Goal: Transaction & Acquisition: Purchase product/service

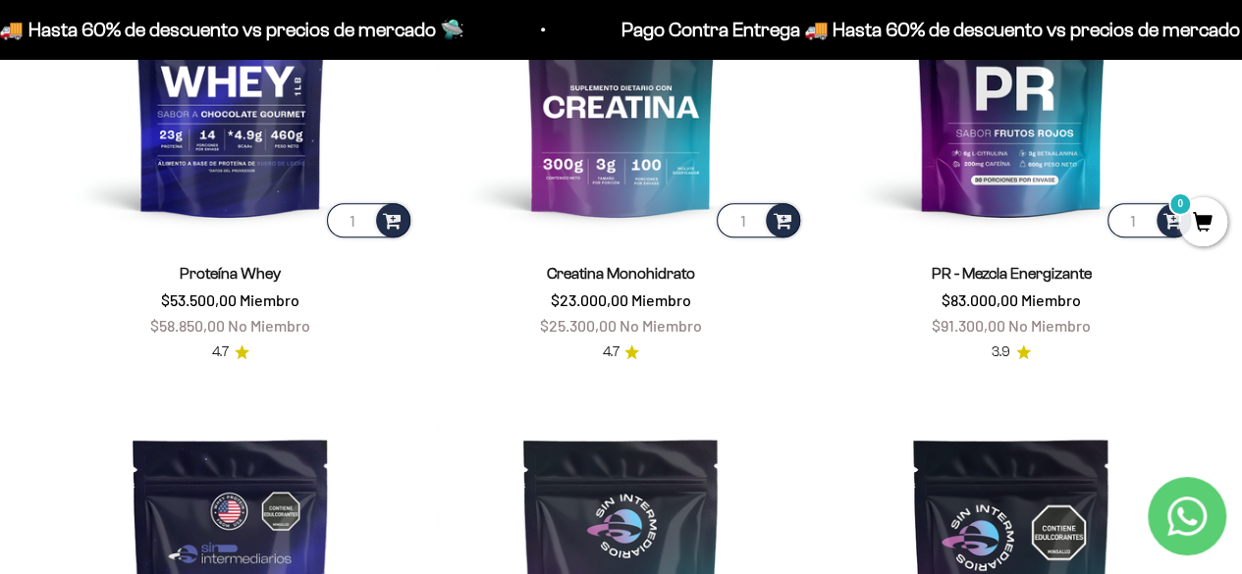
scroll to position [810, 0]
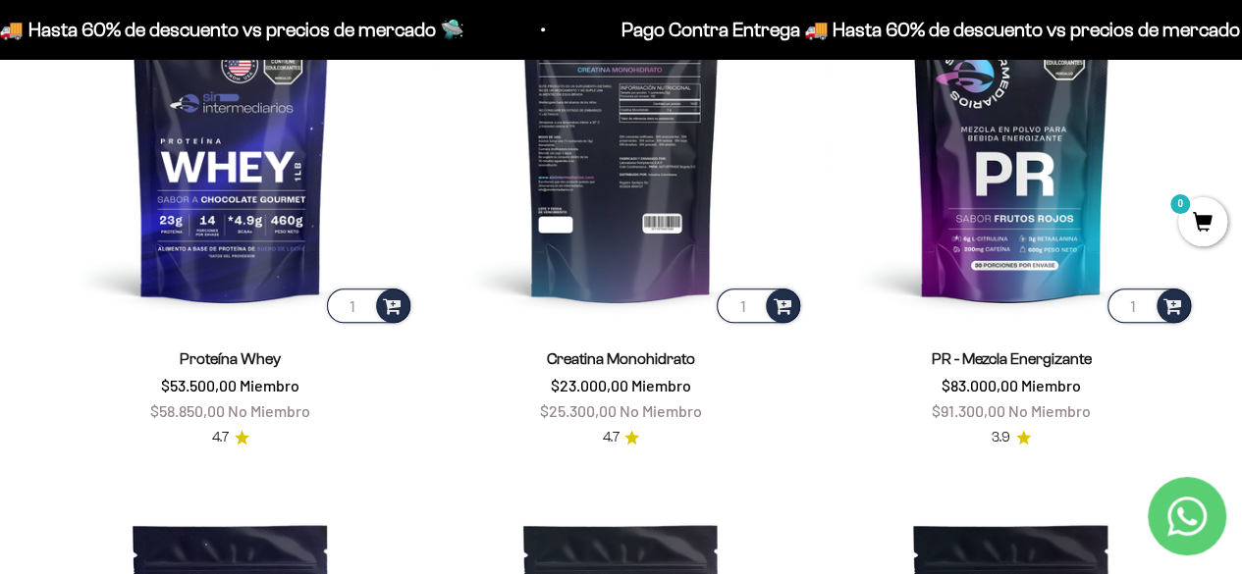
click at [618, 252] on img at bounding box center [621, 143] width 367 height 367
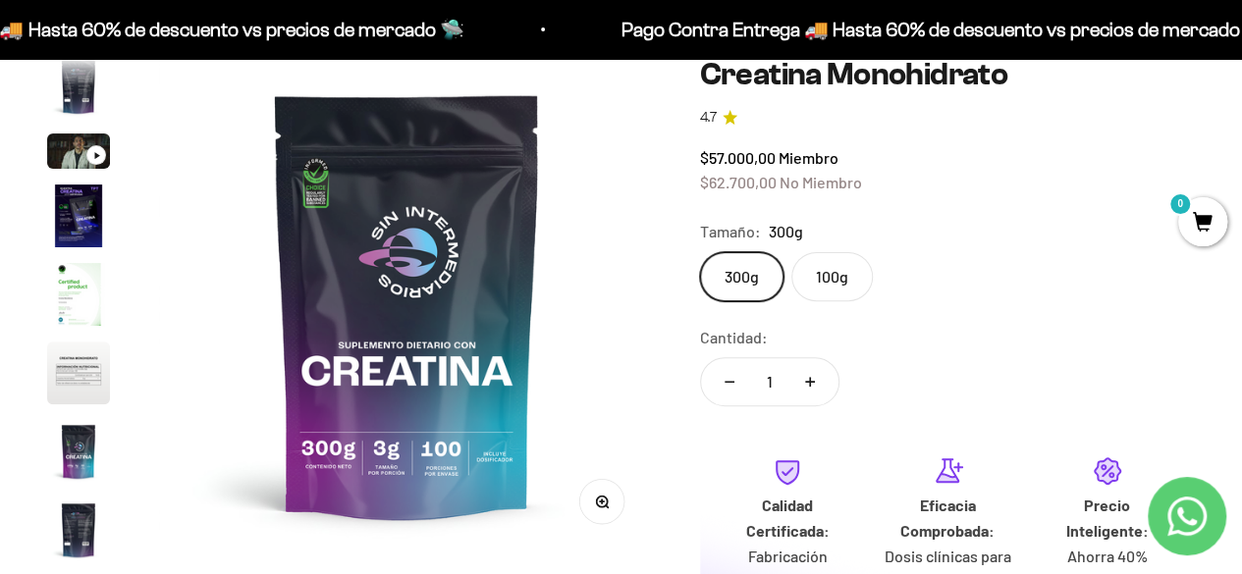
scroll to position [191, 0]
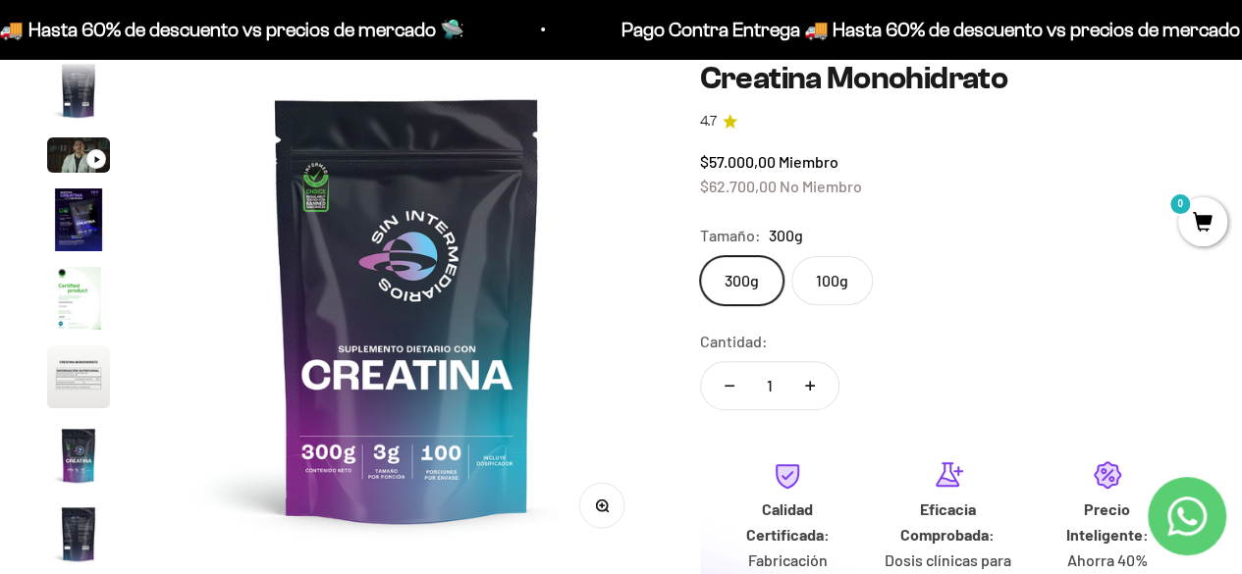
click at [818, 272] on label "100g" at bounding box center [831, 280] width 81 height 49
click at [700, 256] on input "100g" at bounding box center [699, 255] width 1 height 1
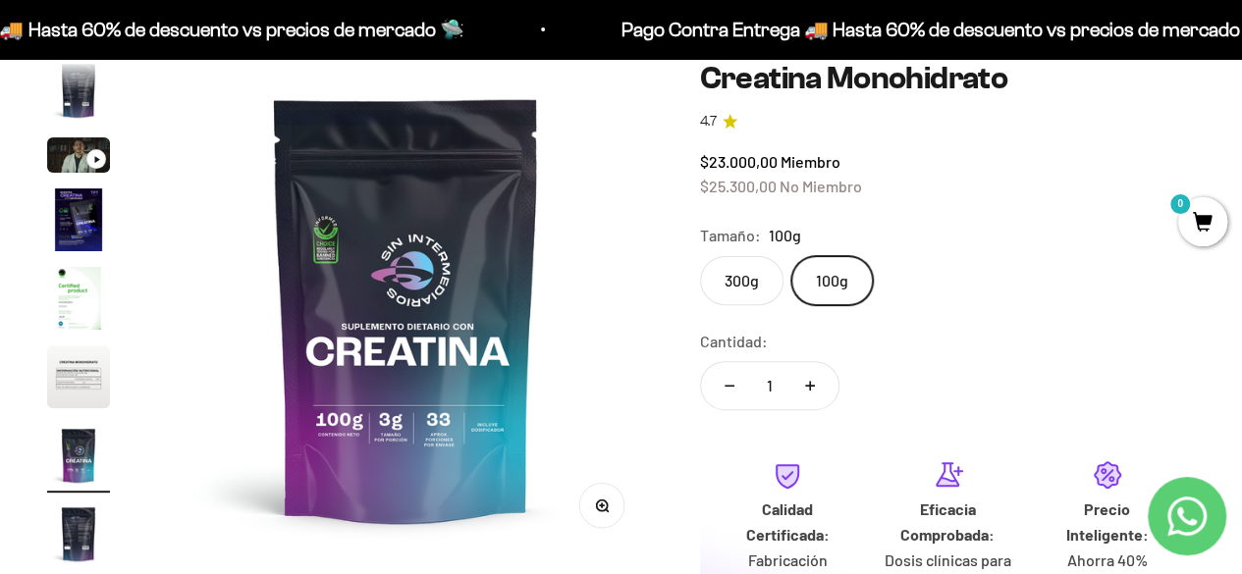
click at [740, 275] on label "300g" at bounding box center [741, 280] width 83 height 49
click at [700, 256] on input "300g" at bounding box center [699, 255] width 1 height 1
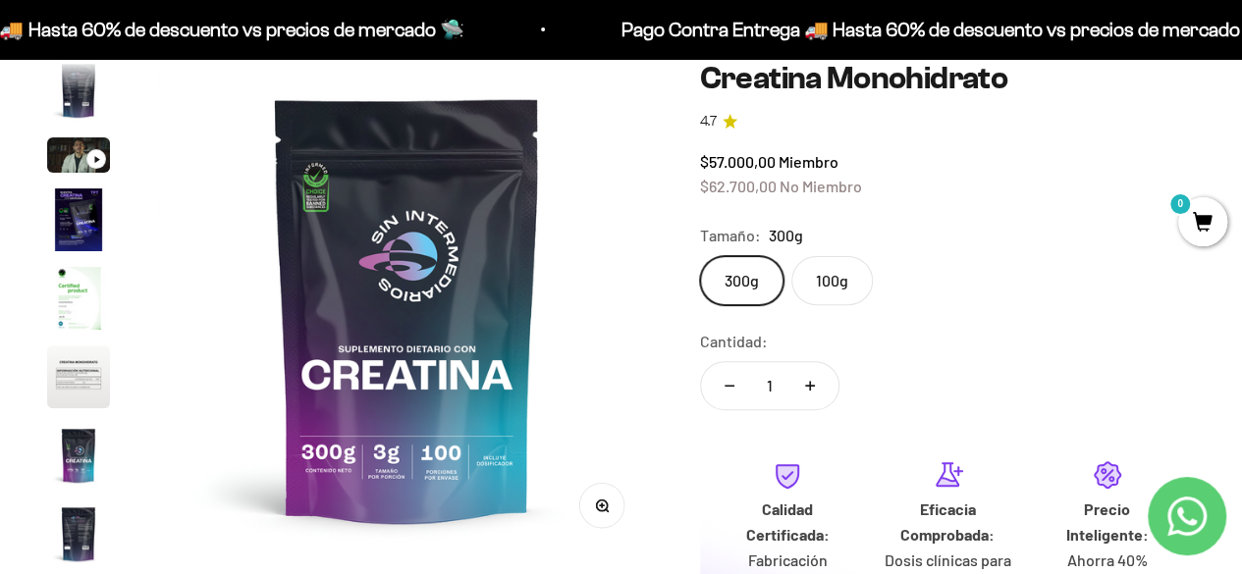
click at [832, 278] on label "100g" at bounding box center [831, 280] width 81 height 49
click at [700, 256] on input "100g" at bounding box center [699, 255] width 1 height 1
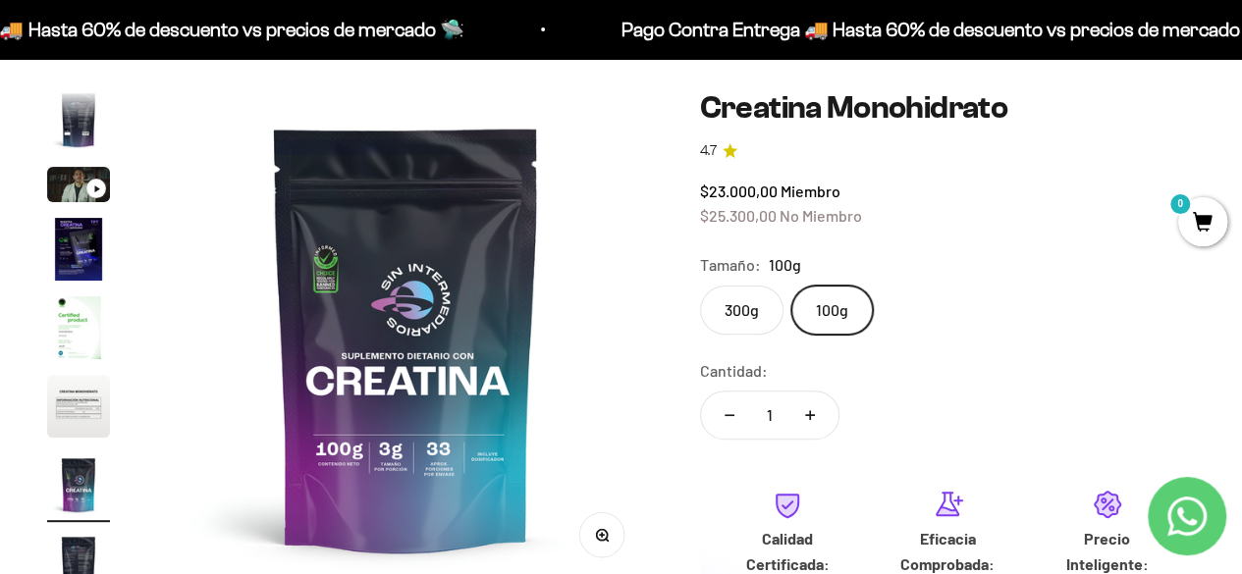
scroll to position [161, 0]
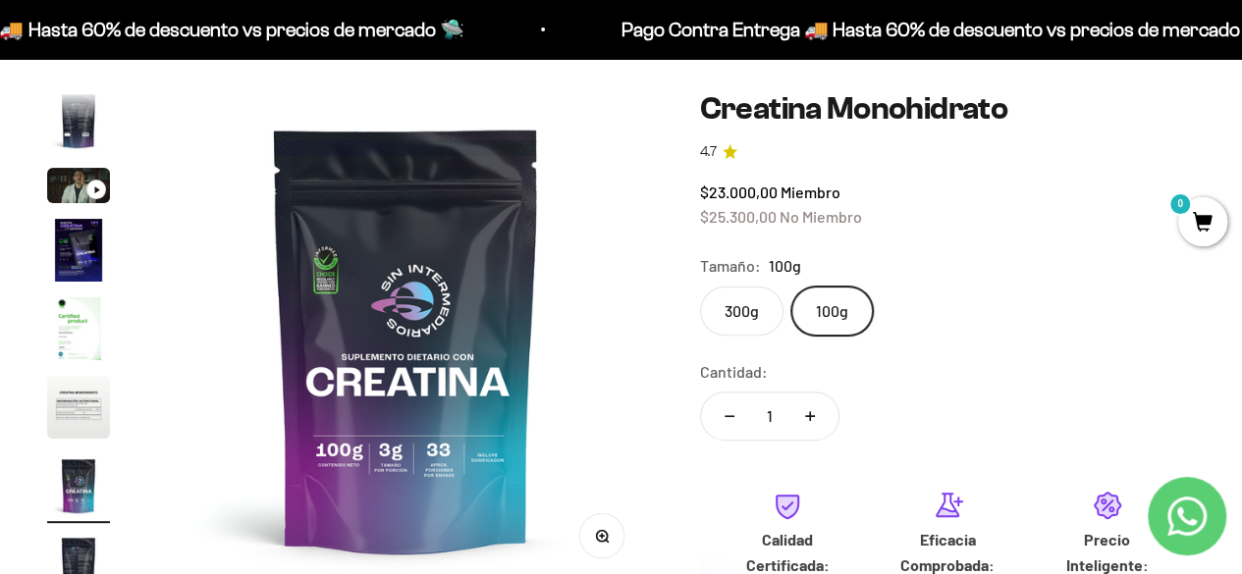
click at [732, 313] on label "300g" at bounding box center [741, 311] width 83 height 49
click at [700, 287] on input "300g" at bounding box center [699, 286] width 1 height 1
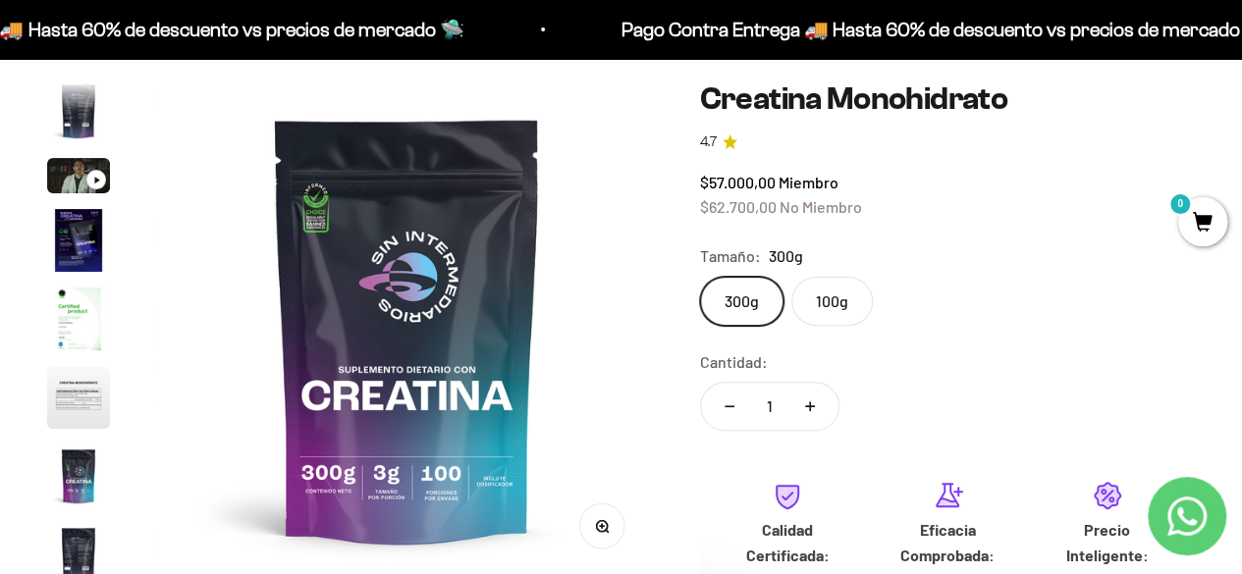
scroll to position [165, 0]
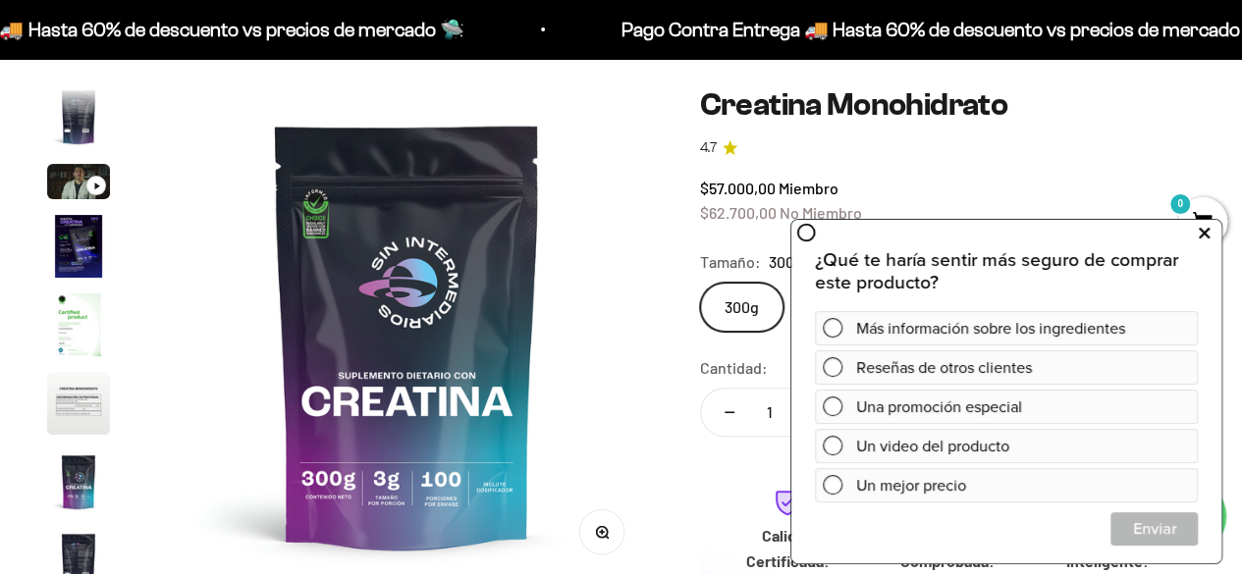
click at [1209, 224] on button at bounding box center [1203, 232] width 35 height 31
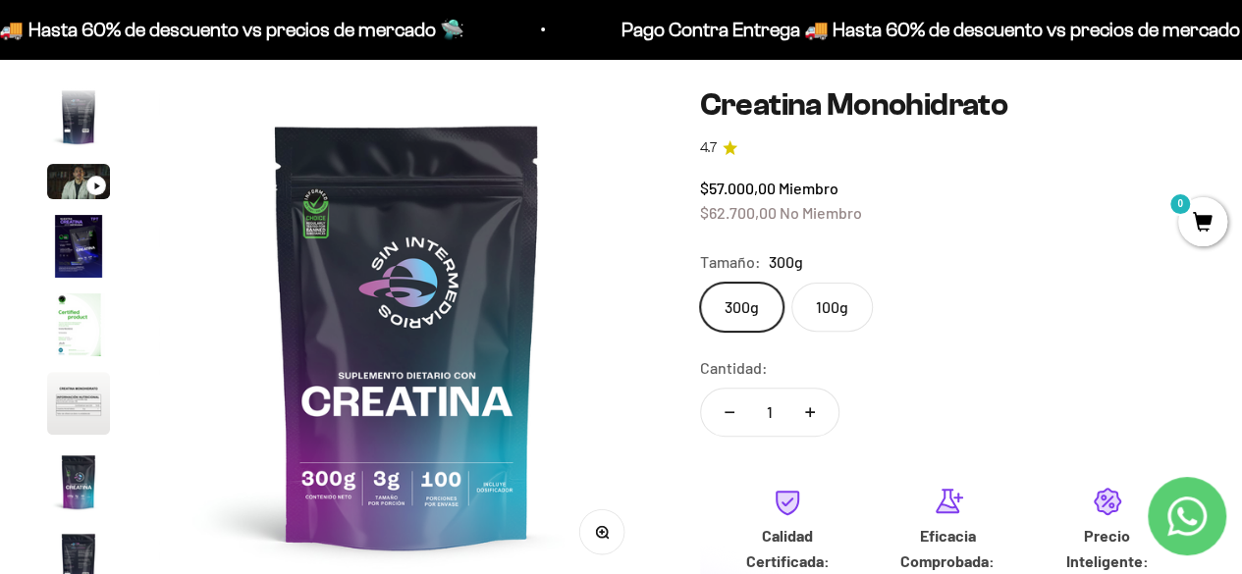
click at [824, 307] on label "100g" at bounding box center [831, 307] width 81 height 49
click at [700, 283] on input "100g" at bounding box center [699, 282] width 1 height 1
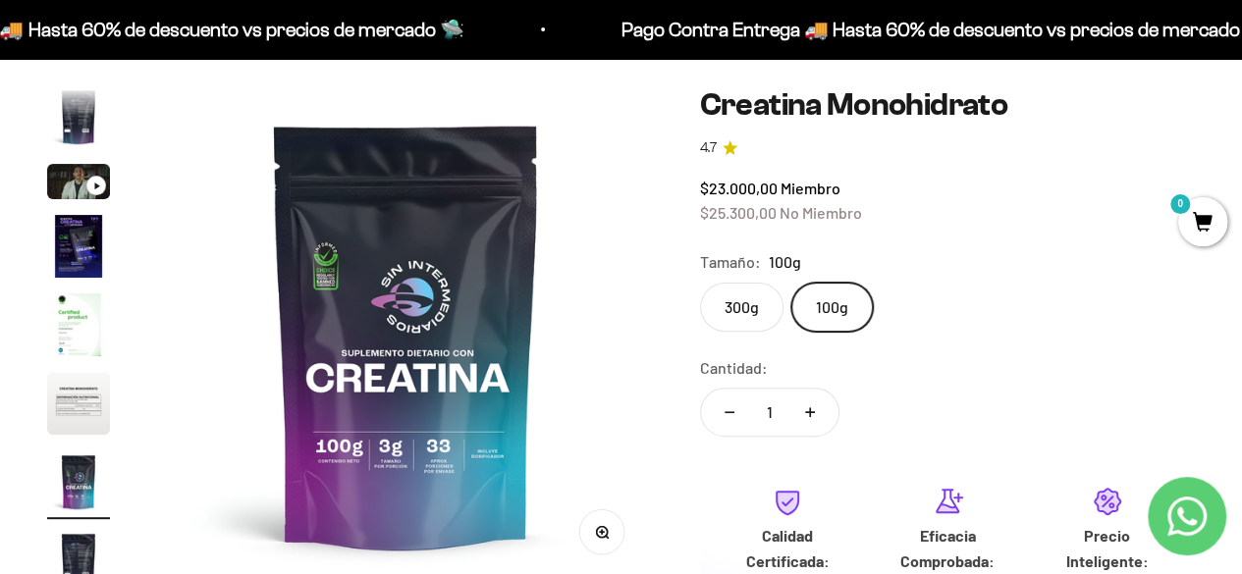
click at [734, 297] on label "300g" at bounding box center [741, 307] width 83 height 49
click at [700, 283] on input "300g" at bounding box center [699, 282] width 1 height 1
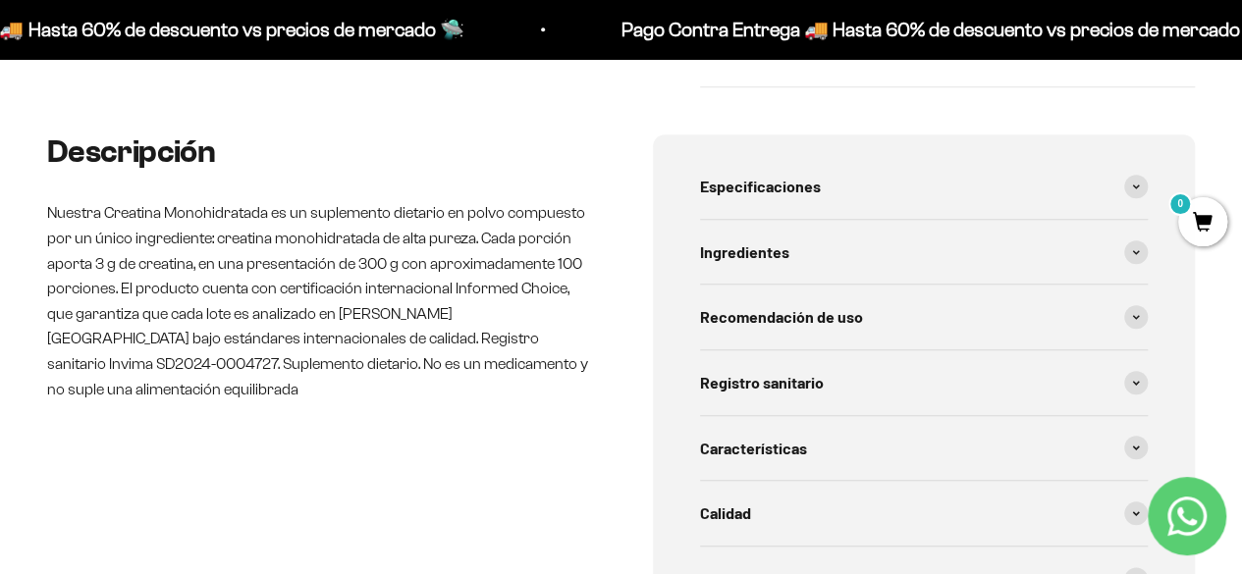
scroll to position [880, 0]
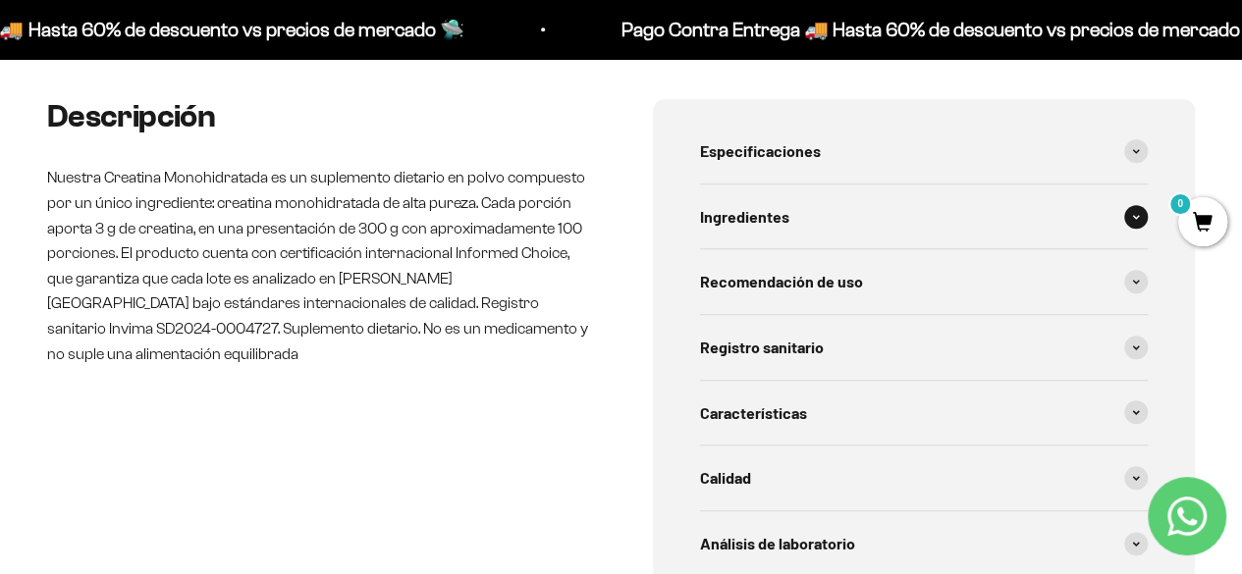
click at [1116, 232] on div "Ingredientes" at bounding box center [924, 217] width 449 height 65
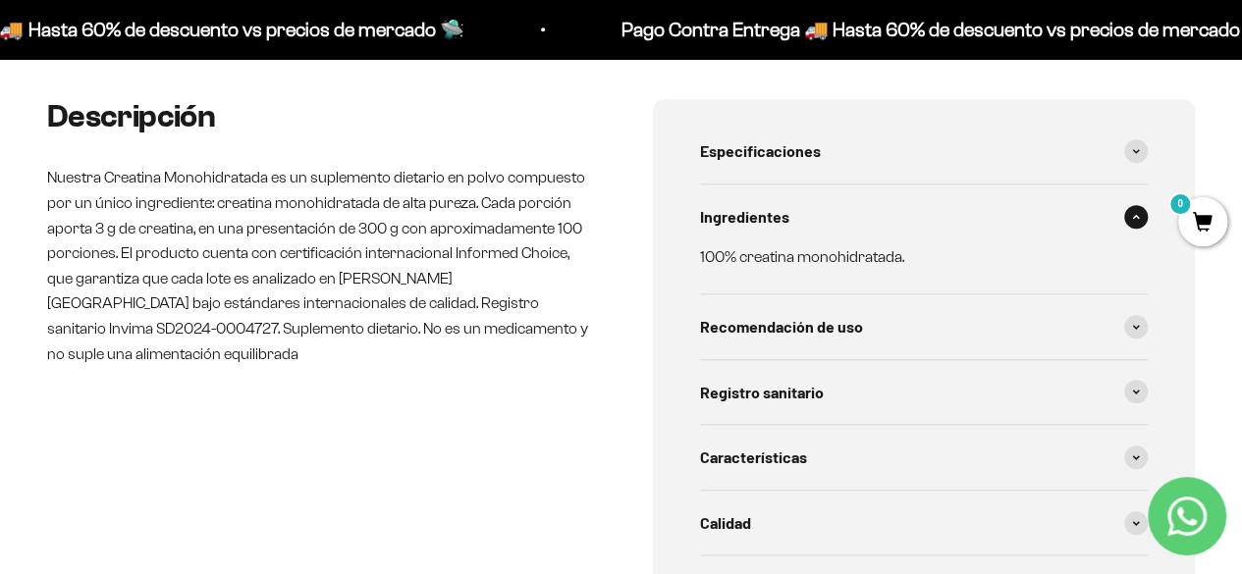
click at [1149, 329] on div "Especificaciones Tipo de producto: Suplemento dietario en polvo. Sabor: Natural…" at bounding box center [924, 369] width 543 height 541
click at [1131, 317] on span at bounding box center [1136, 327] width 24 height 24
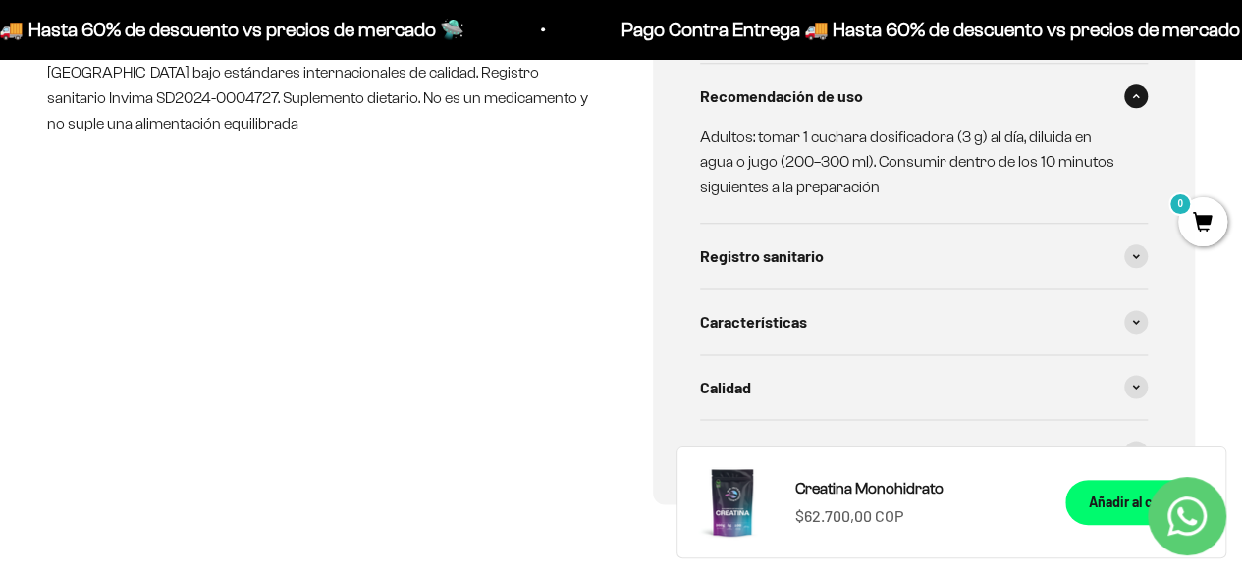
scroll to position [1114, 0]
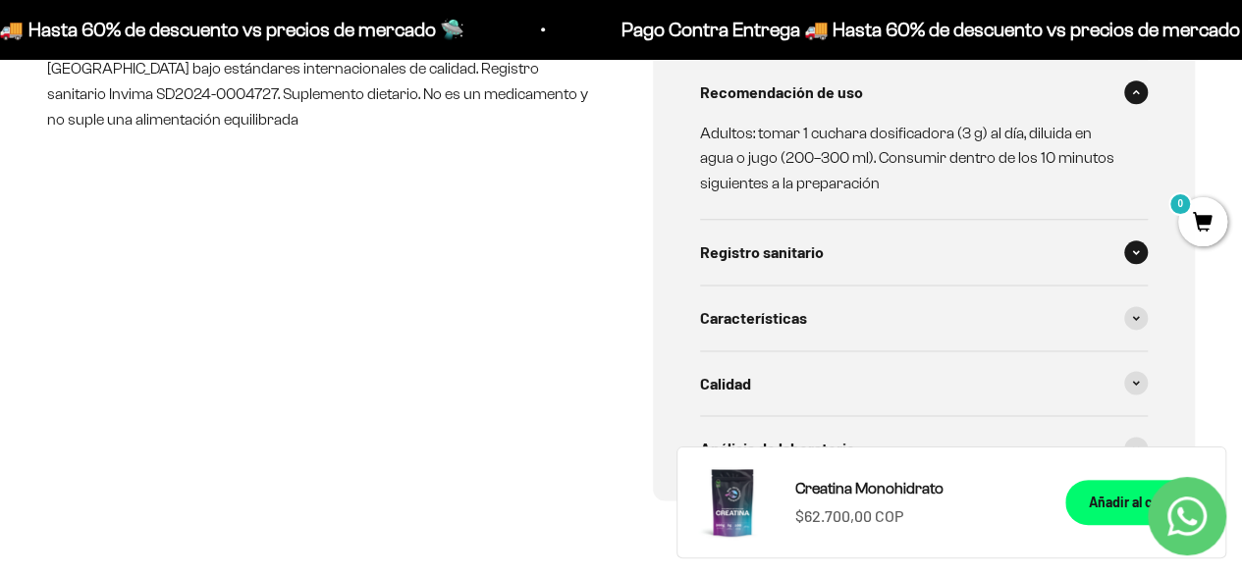
click at [1128, 254] on span at bounding box center [1136, 252] width 24 height 24
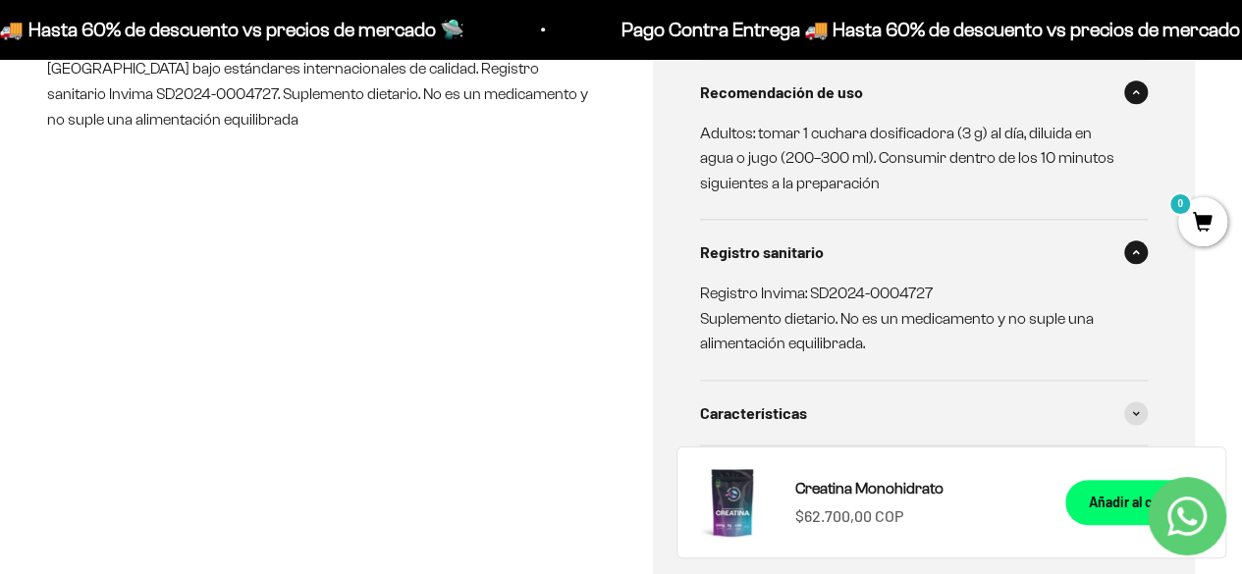
click at [1129, 254] on span at bounding box center [1136, 252] width 24 height 24
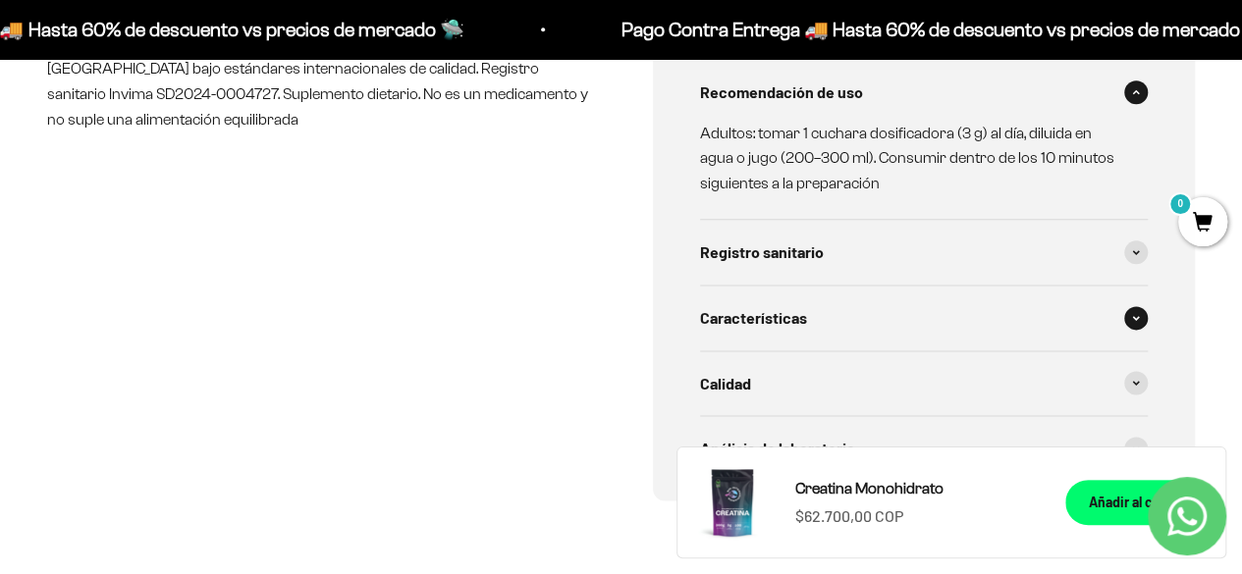
click at [1136, 287] on div "Características" at bounding box center [924, 318] width 449 height 65
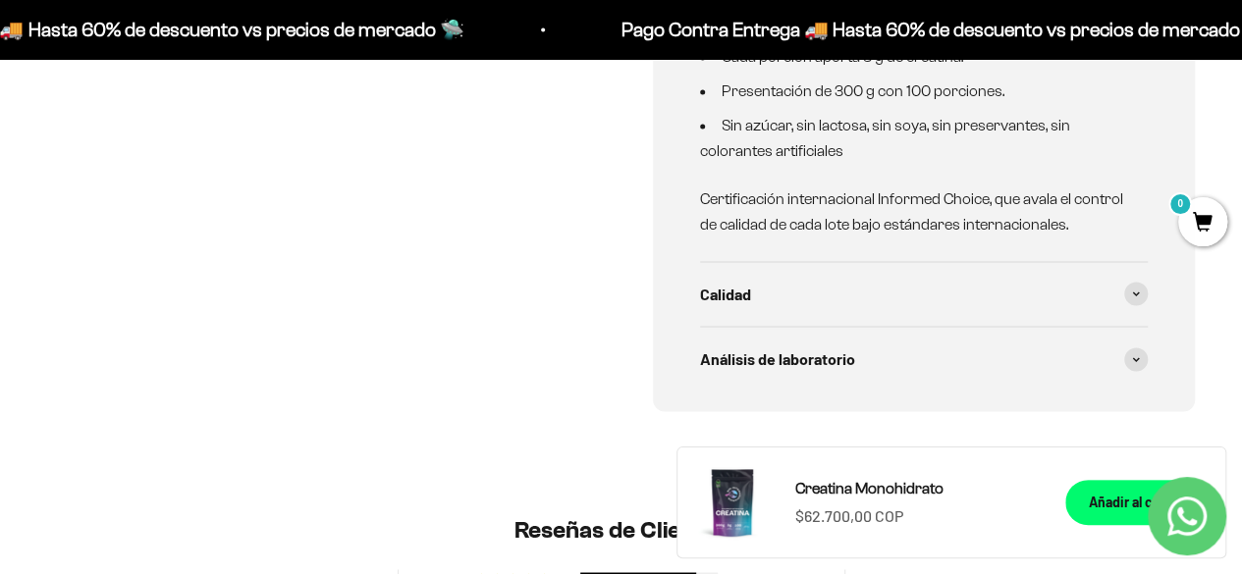
scroll to position [1454, 0]
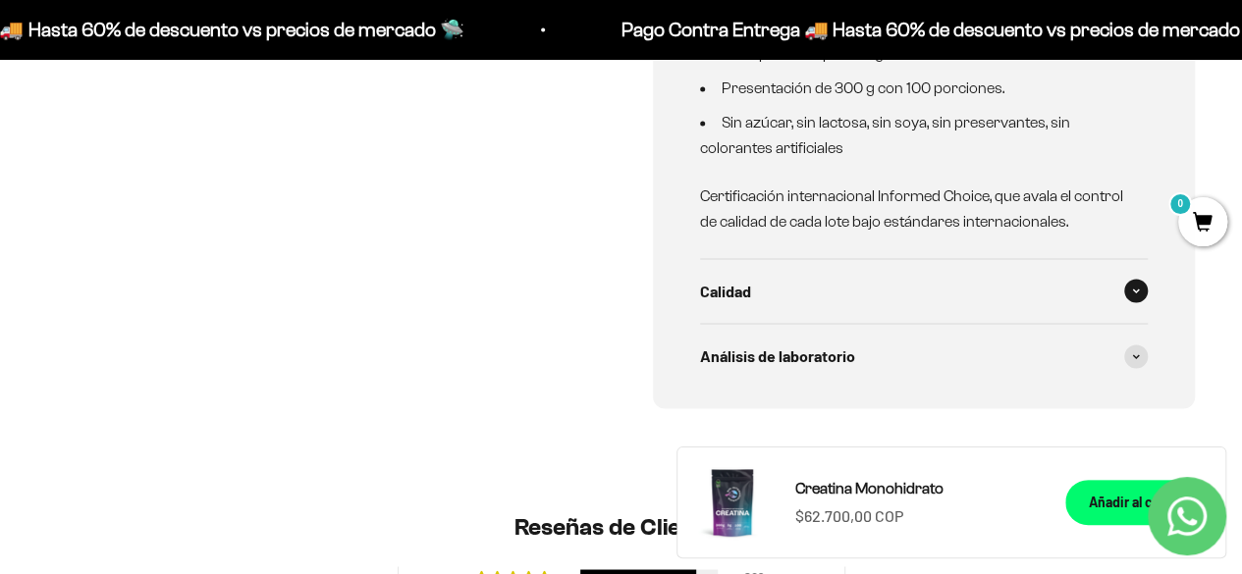
click at [1128, 293] on span at bounding box center [1136, 291] width 24 height 24
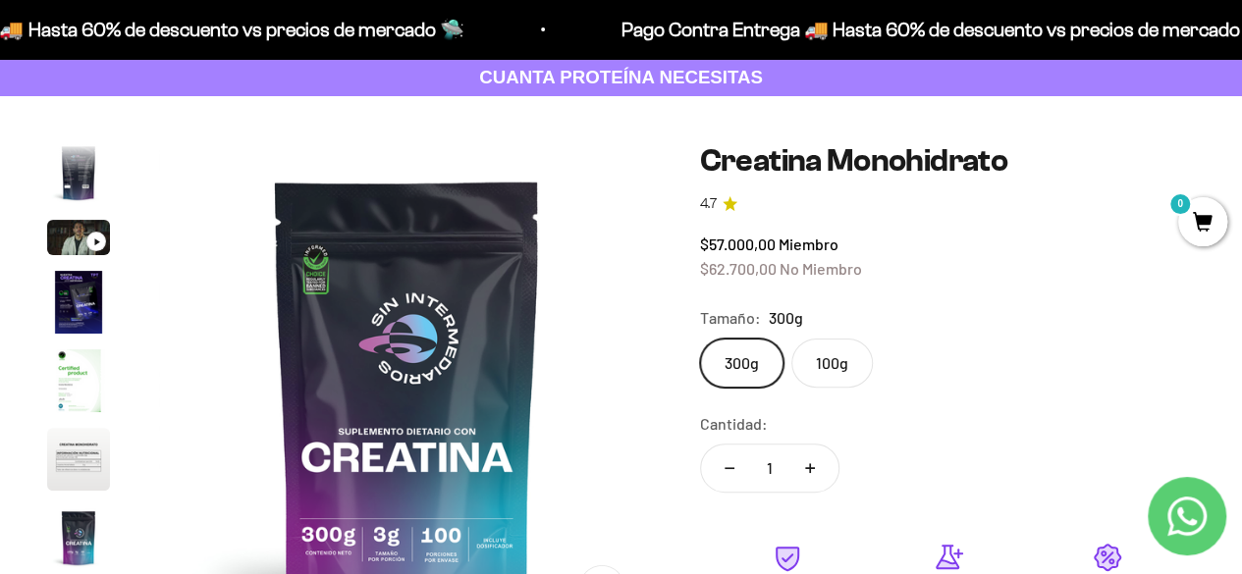
scroll to position [103, 0]
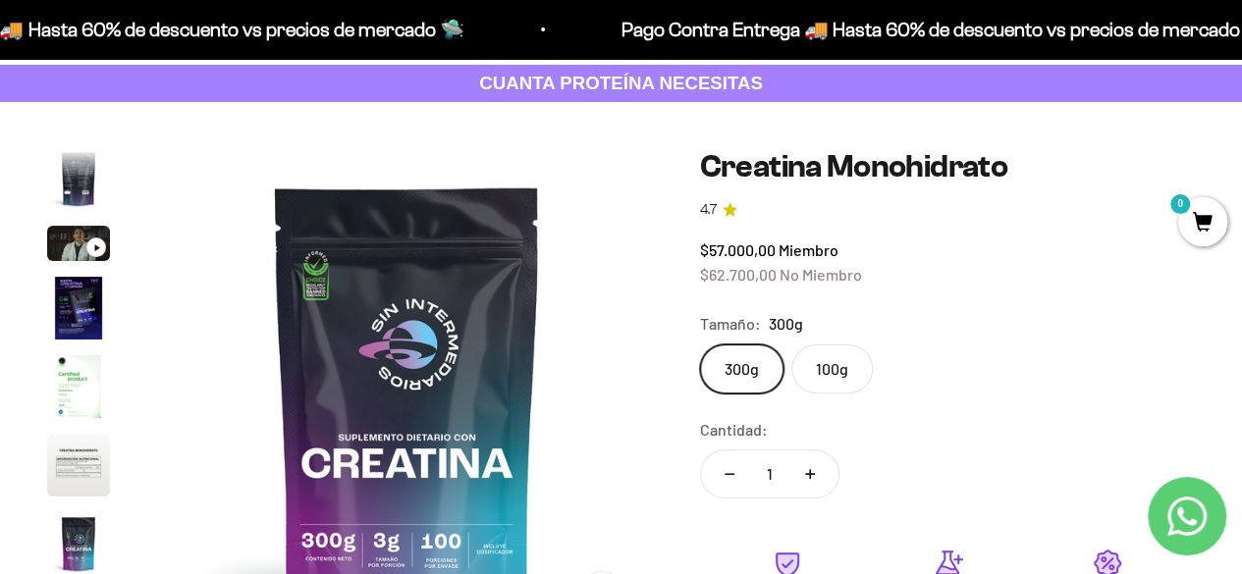
click at [57, 256] on img "Ir al artículo 3" at bounding box center [78, 243] width 63 height 35
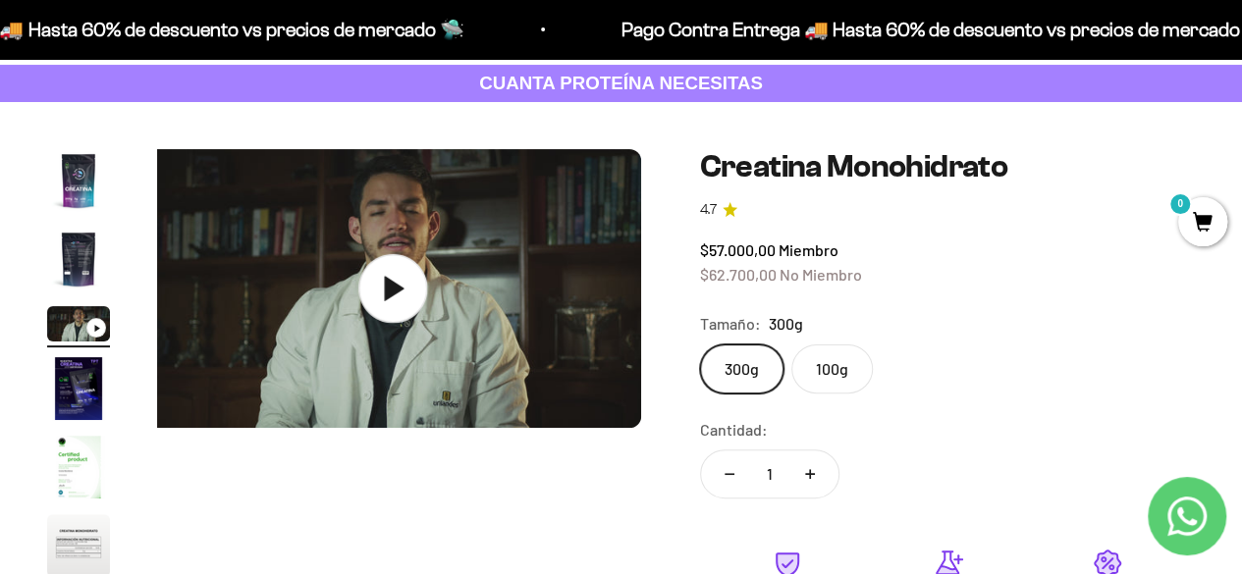
scroll to position [0, 1013]
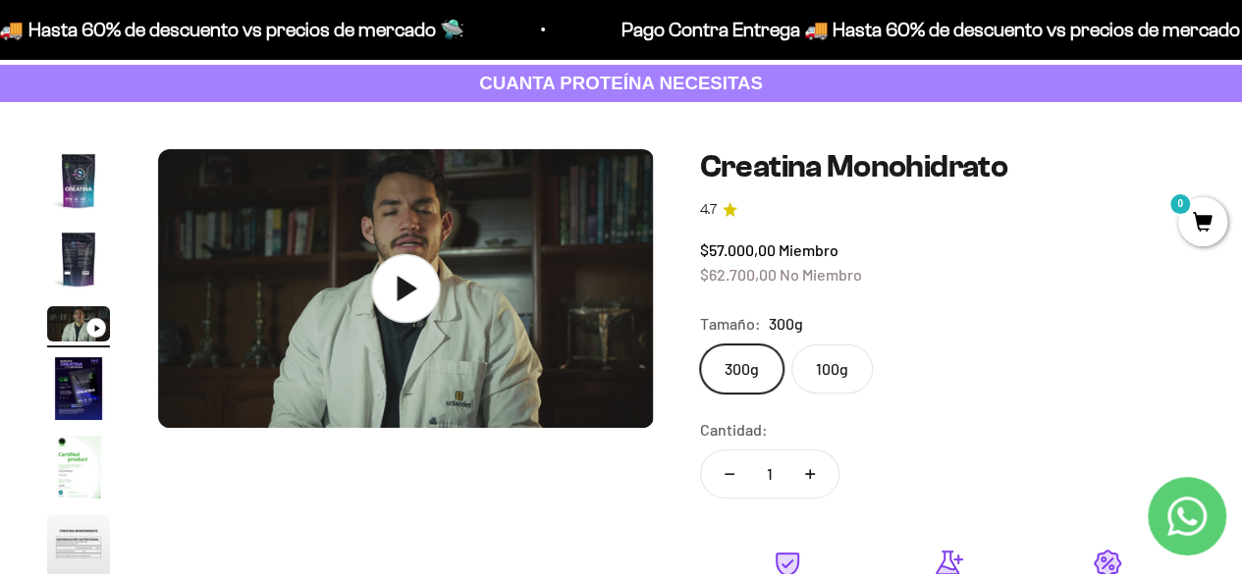
click at [398, 283] on icon at bounding box center [408, 289] width 20 height 25
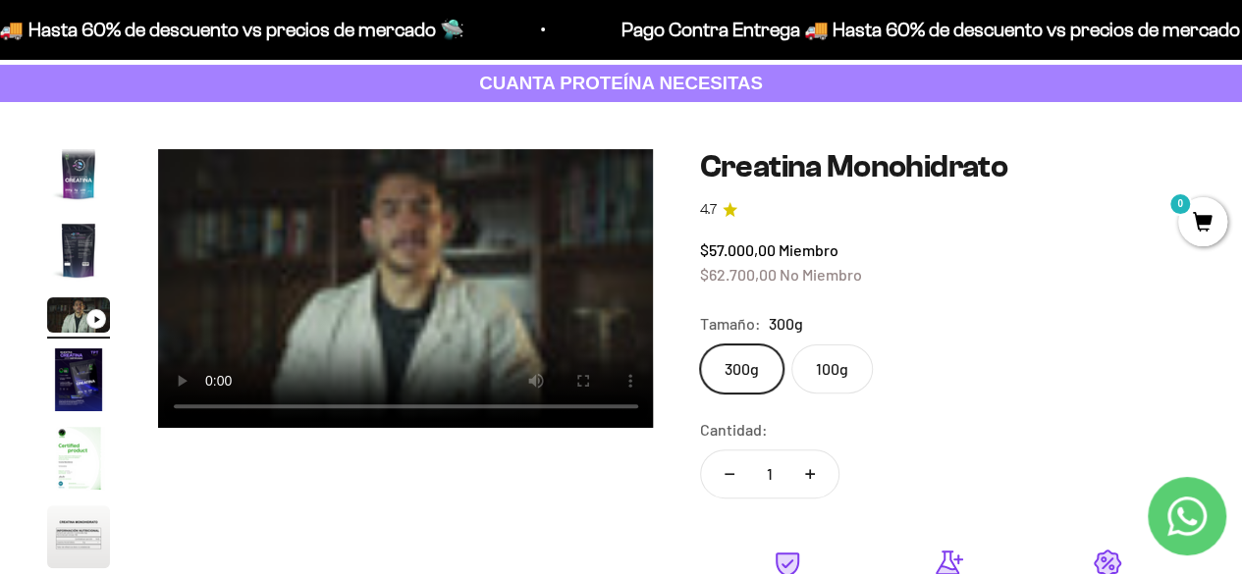
scroll to position [0, 1030]
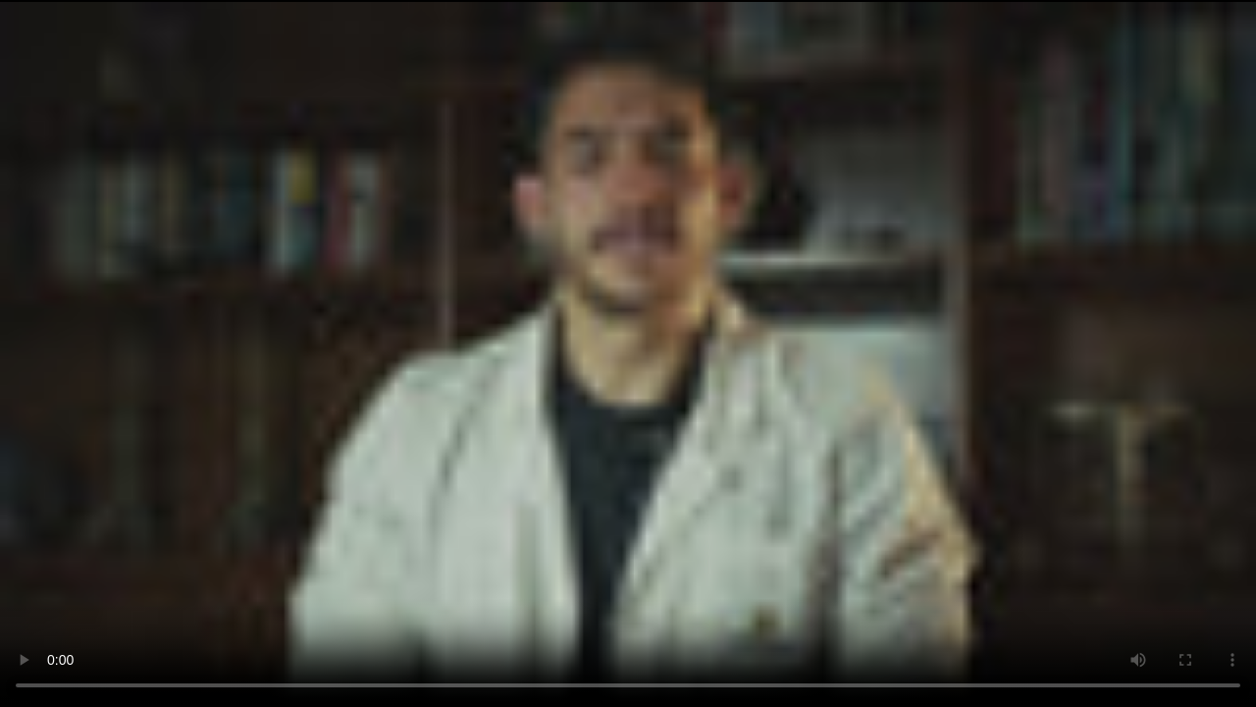
click at [200, 516] on video "Creatina Monohidrato" at bounding box center [628, 353] width 1256 height 707
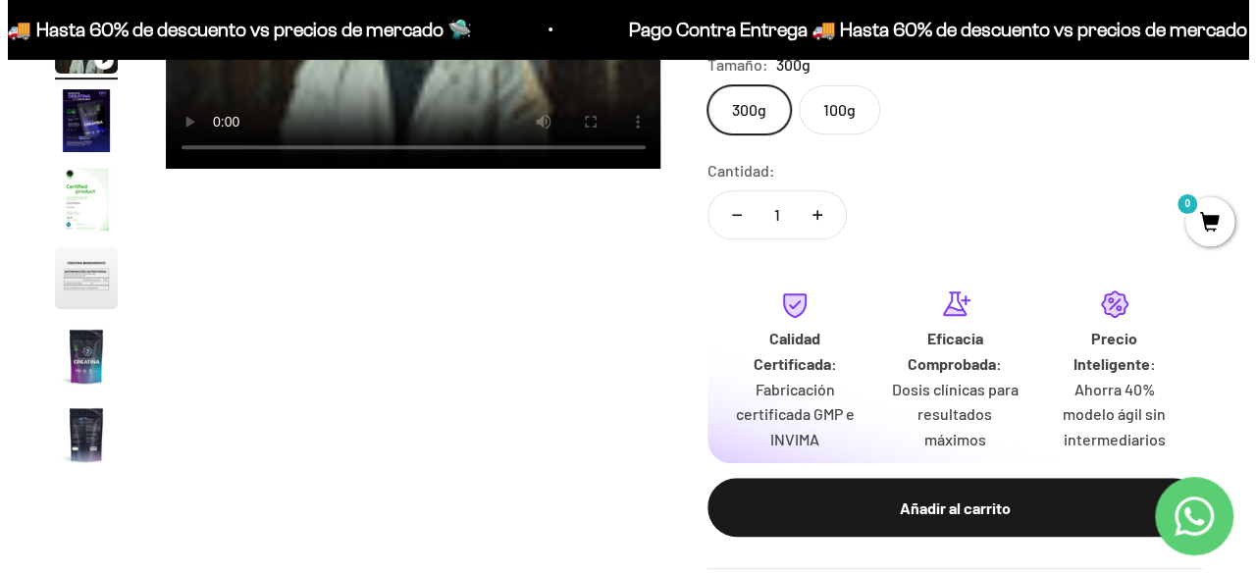
scroll to position [367, 0]
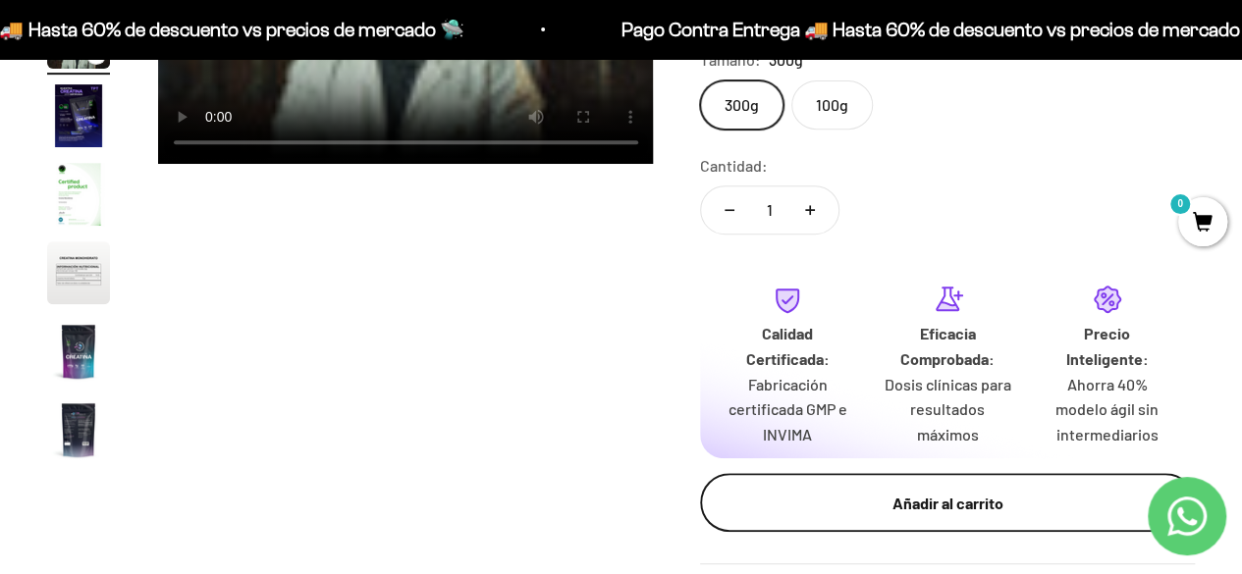
click at [822, 522] on button "Añadir al carrito" at bounding box center [947, 502] width 495 height 59
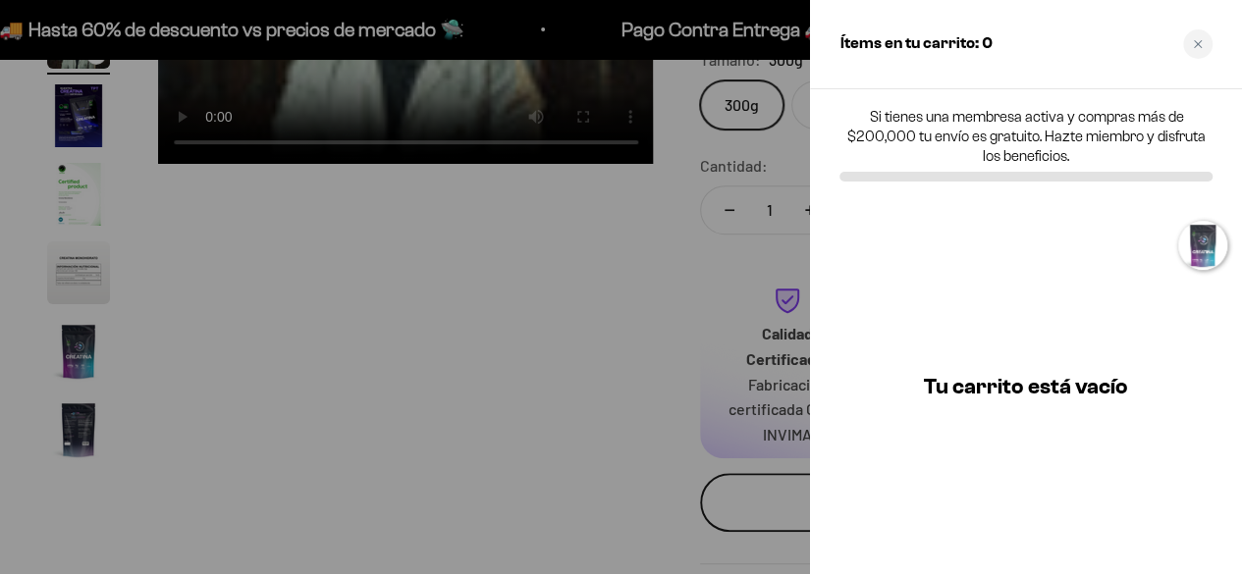
scroll to position [0, 1030]
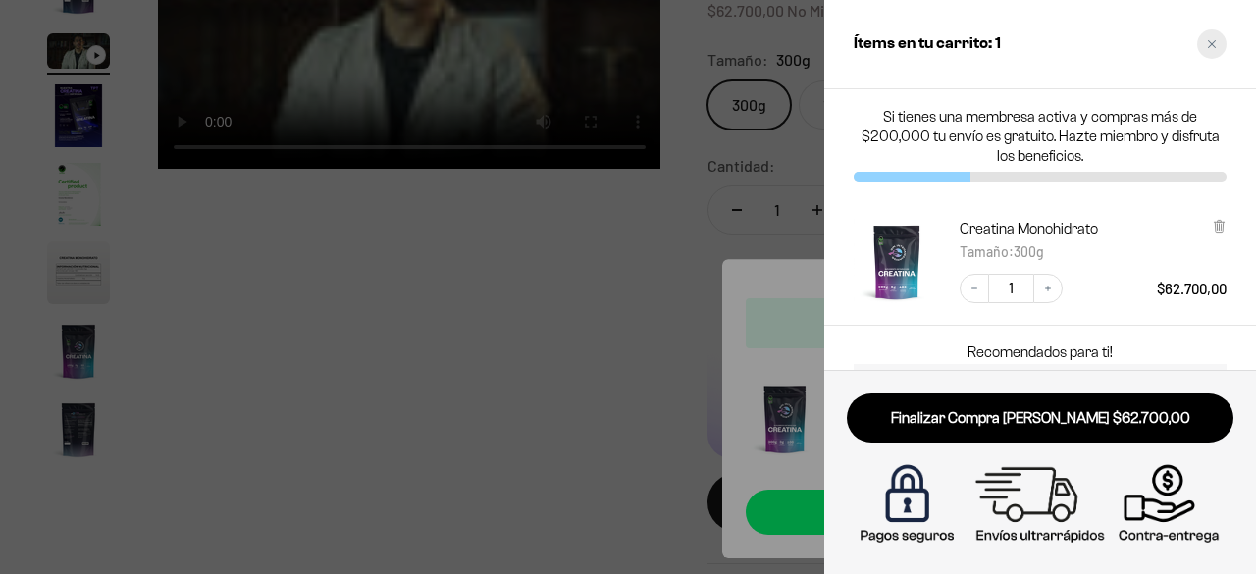
click at [1220, 42] on div "Close cart" at bounding box center [1212, 43] width 29 height 29
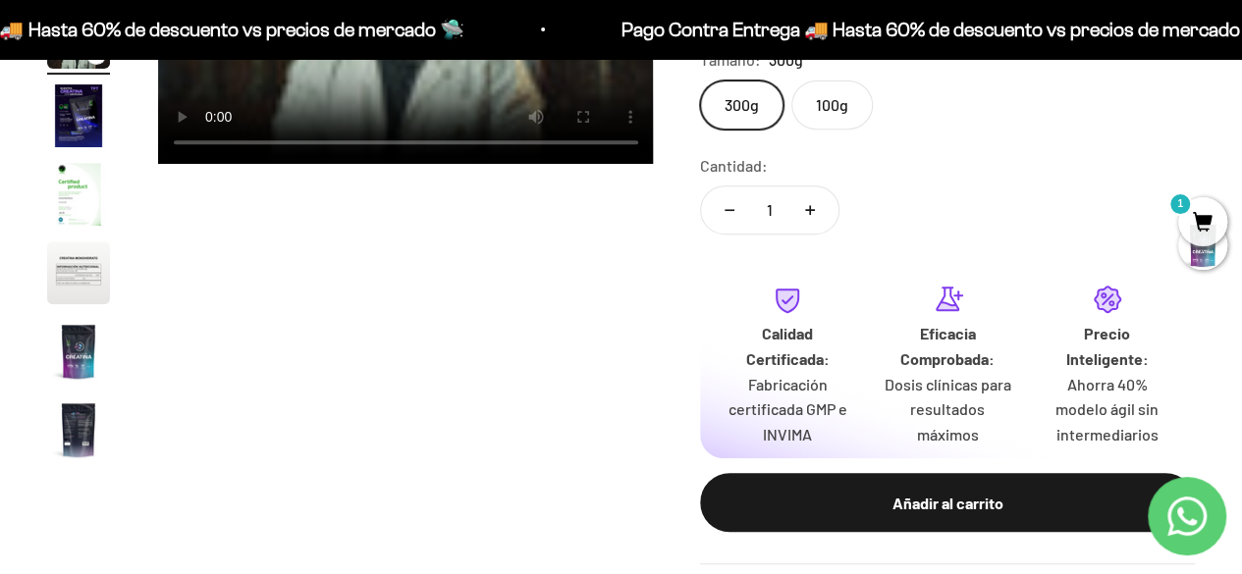
scroll to position [0, 0]
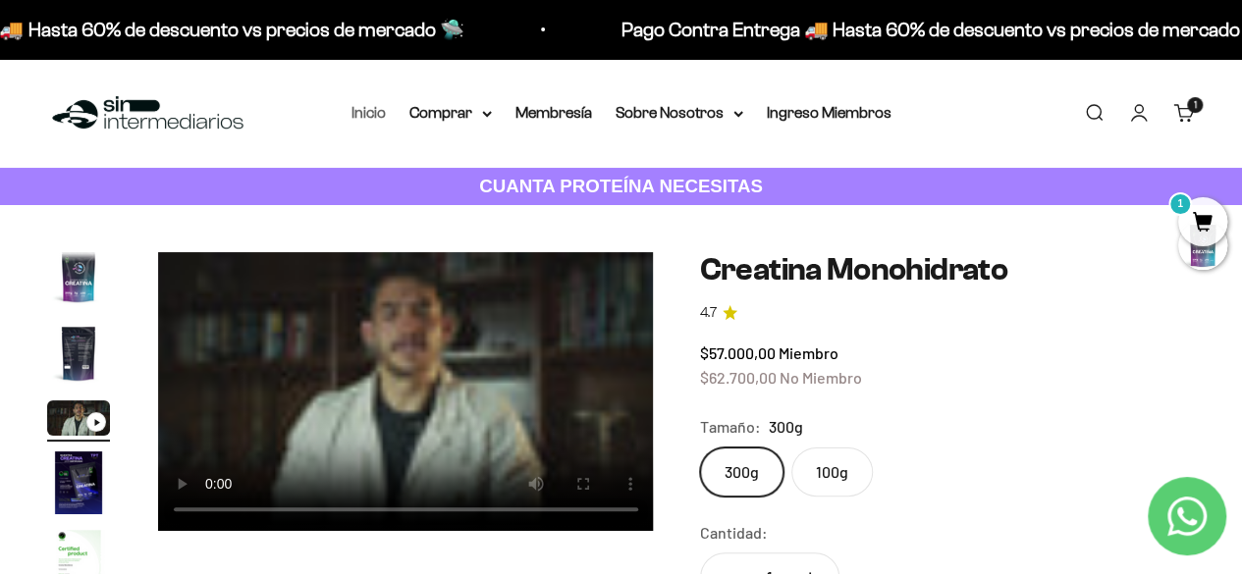
click at [365, 121] on link "Inicio" at bounding box center [368, 112] width 34 height 17
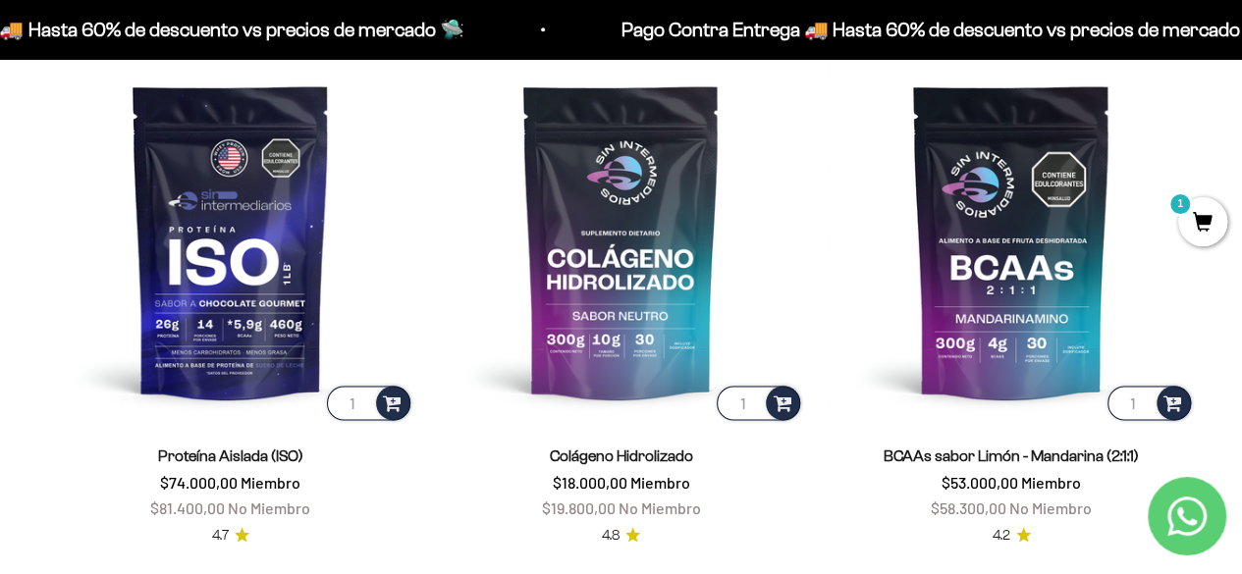
scroll to position [1276, 0]
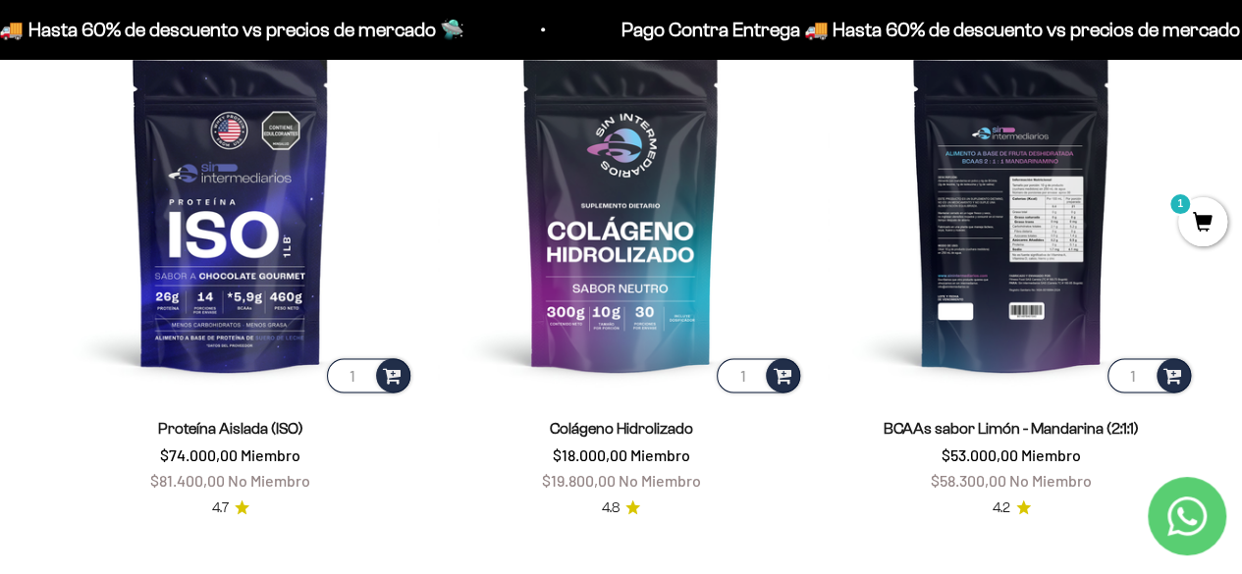
click at [1011, 303] on img at bounding box center [1011, 213] width 367 height 367
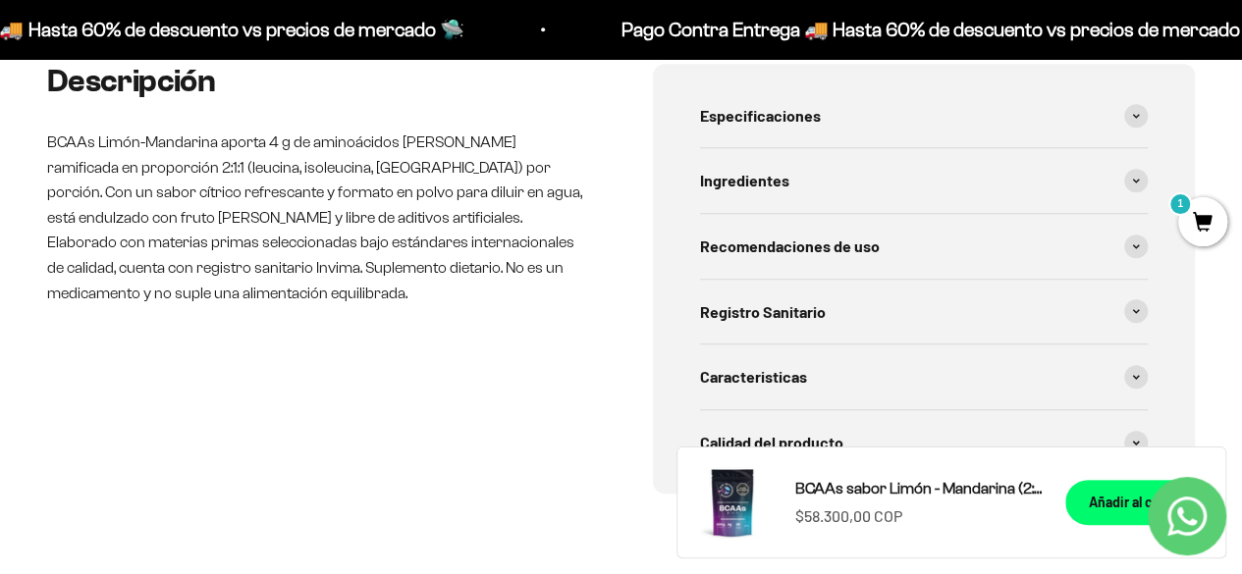
scroll to position [845, 0]
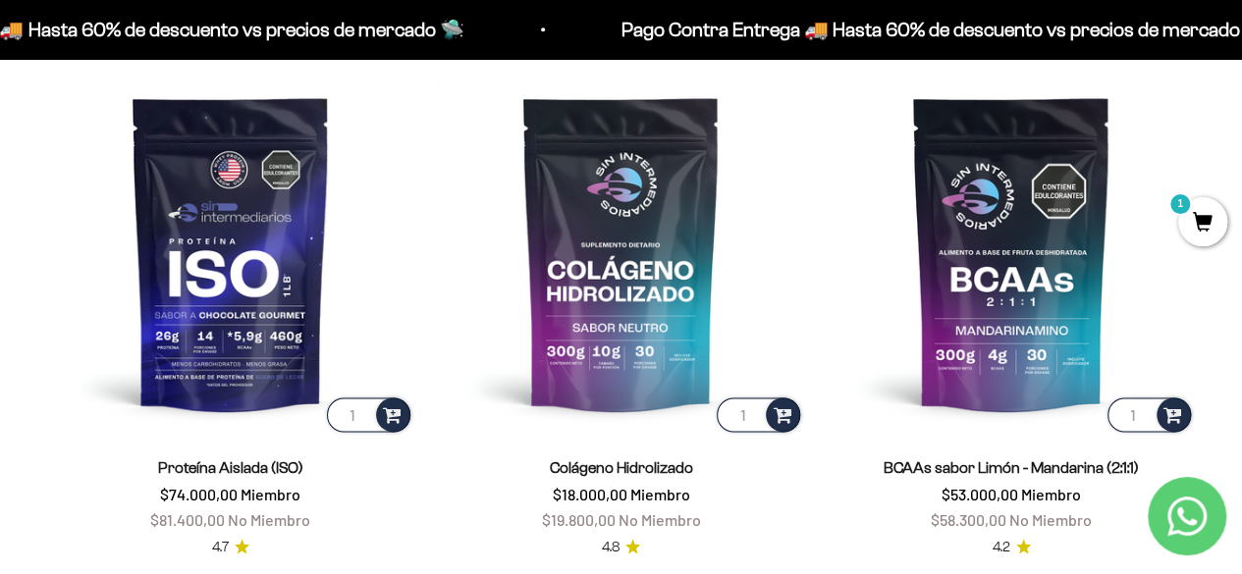
scroll to position [1236, 0]
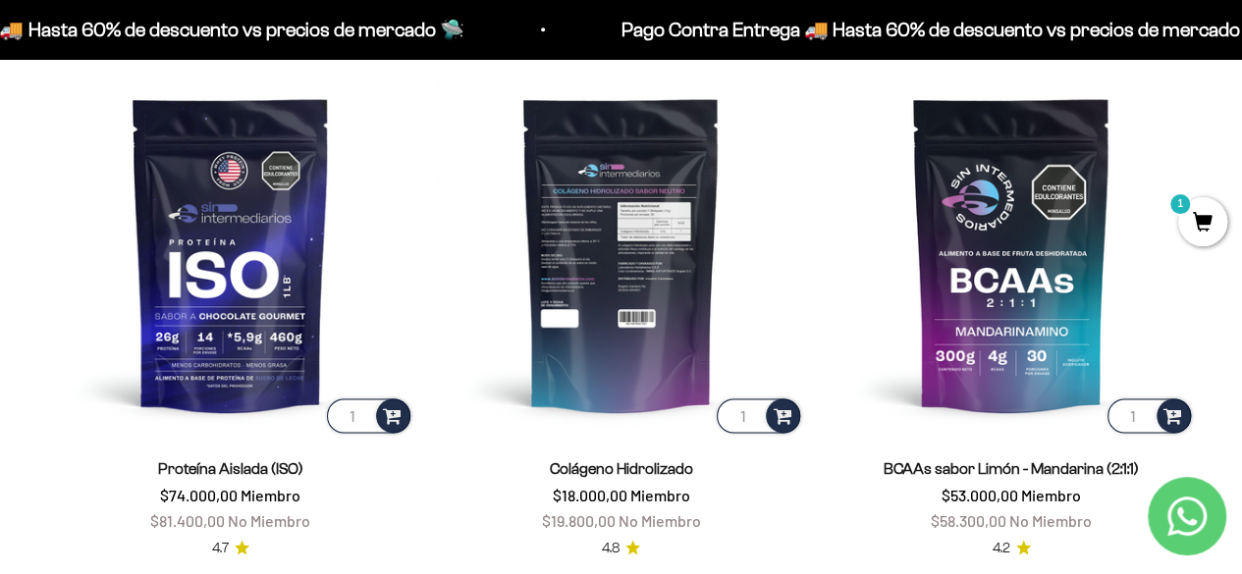
click at [611, 325] on img at bounding box center [621, 254] width 367 height 367
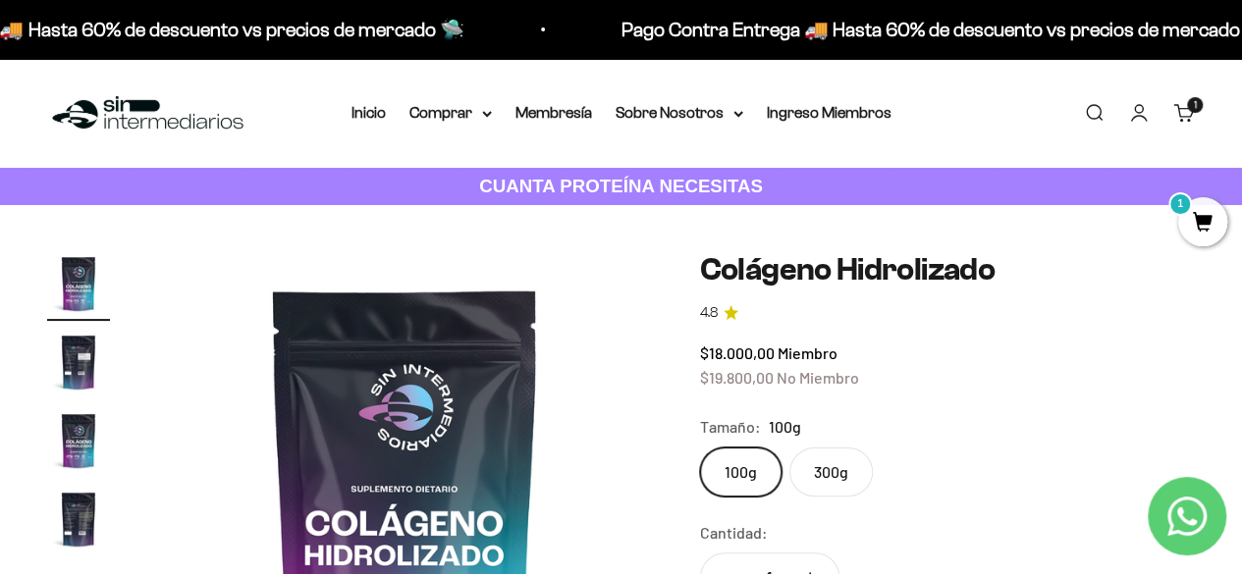
scroll to position [231, 0]
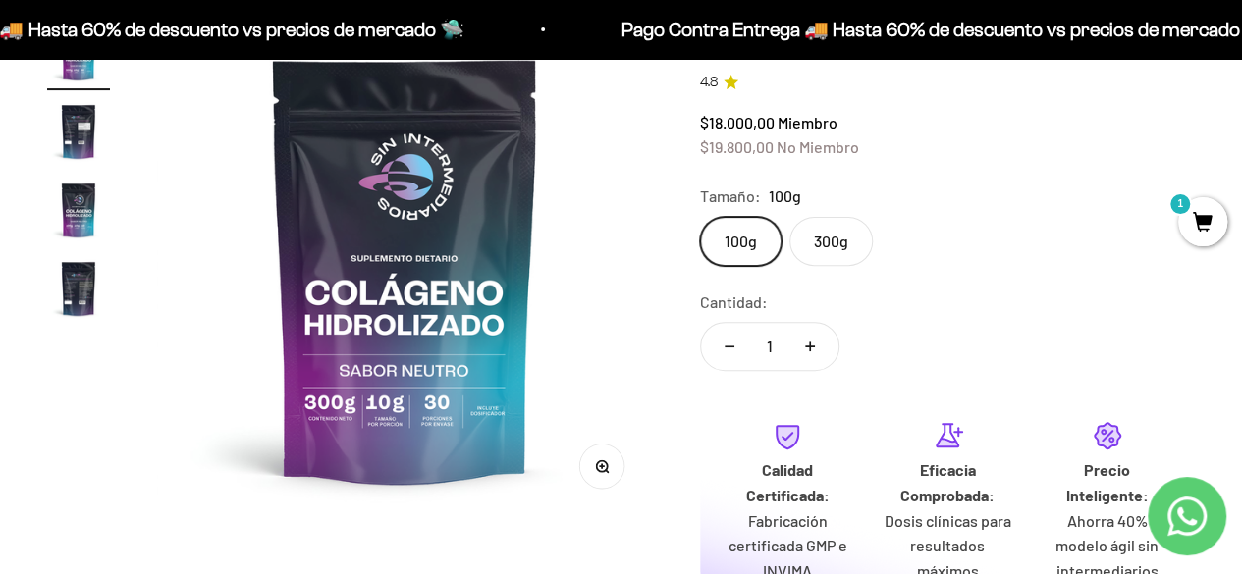
click at [82, 287] on img "Ir al artículo 4" at bounding box center [78, 288] width 63 height 63
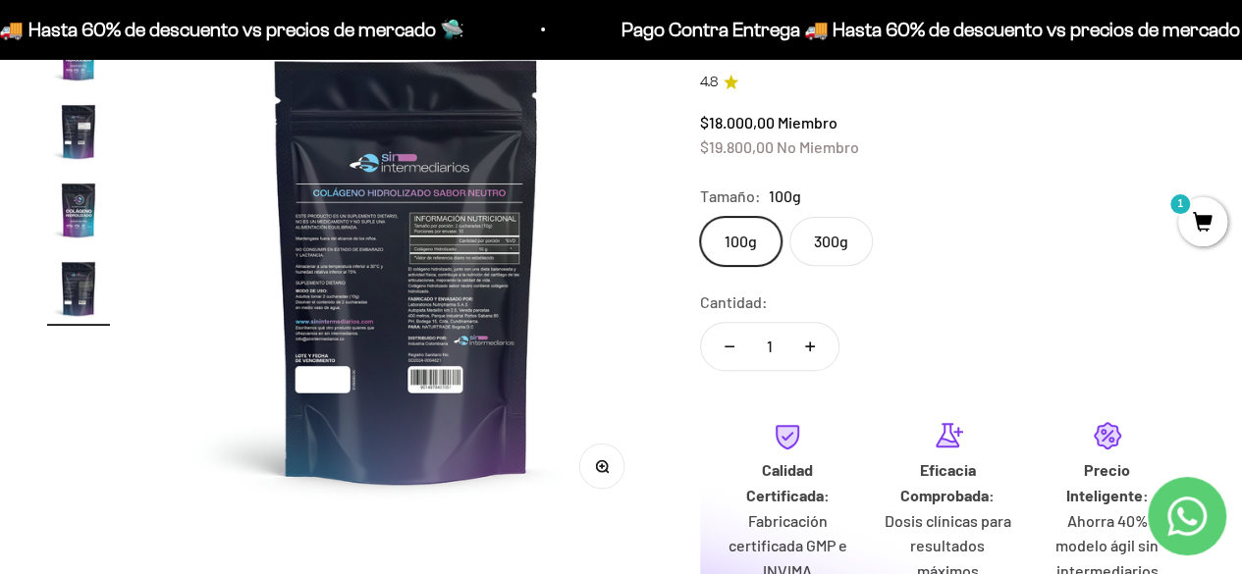
click at [86, 230] on img "Ir al artículo 3" at bounding box center [78, 210] width 63 height 63
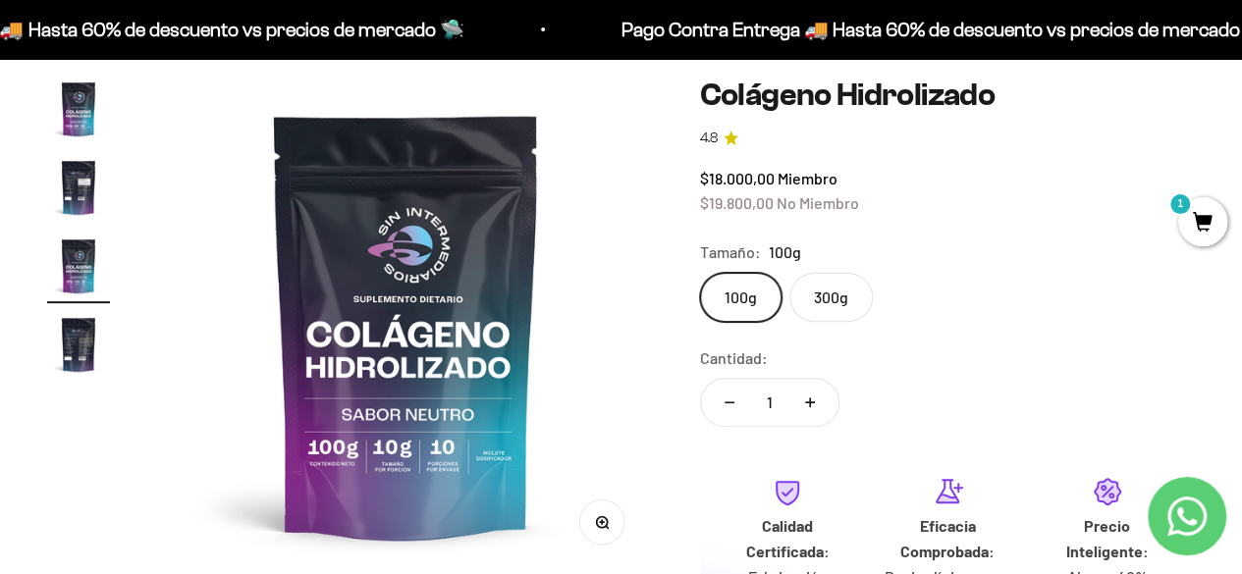
scroll to position [171, 0]
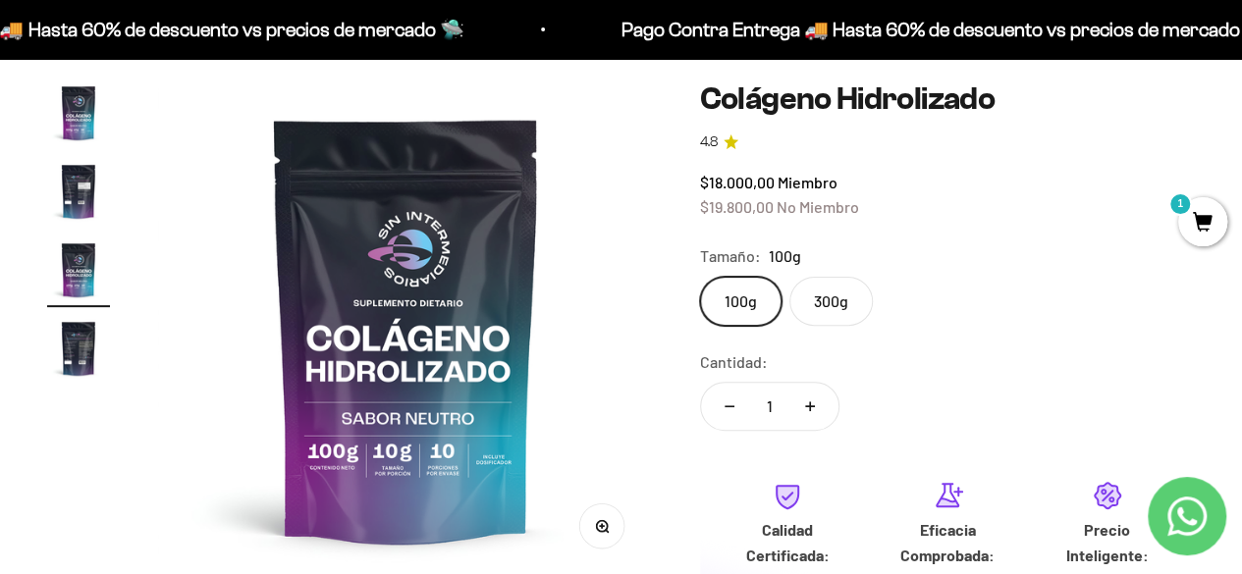
click at [77, 205] on img "Ir al artículo 2" at bounding box center [78, 191] width 63 height 63
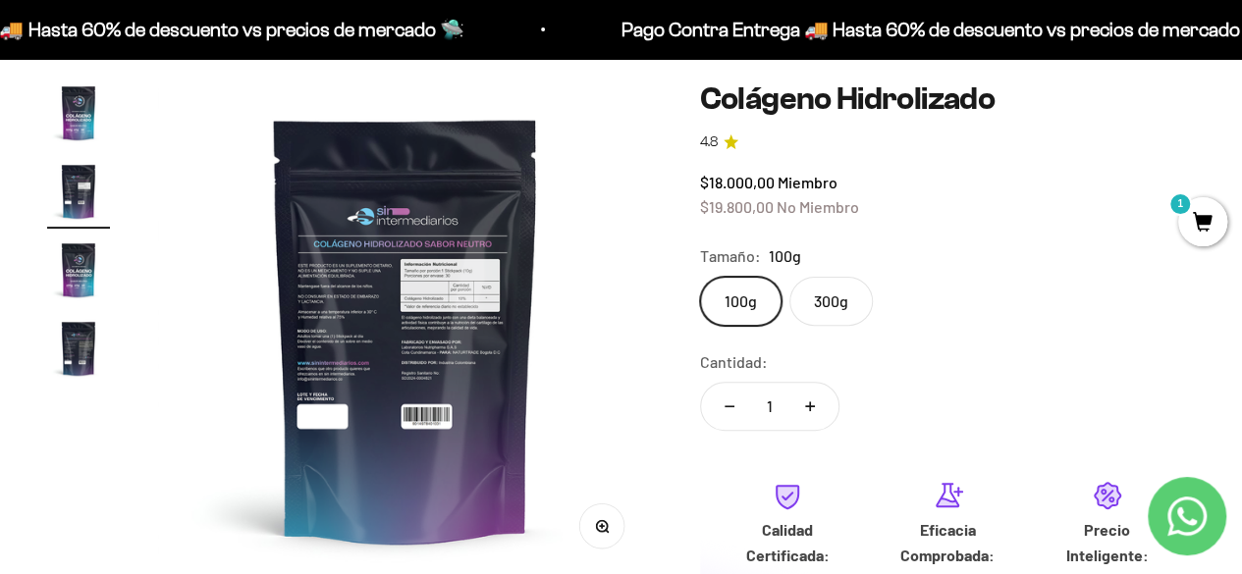
click at [80, 132] on img "Ir al artículo 1" at bounding box center [78, 112] width 63 height 63
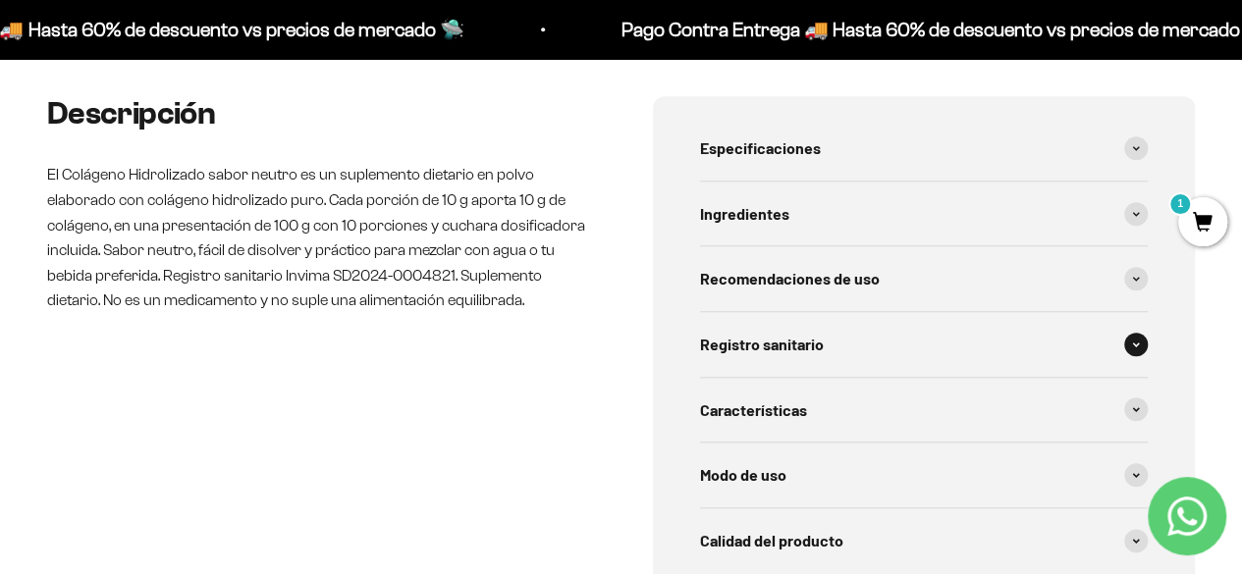
scroll to position [884, 0]
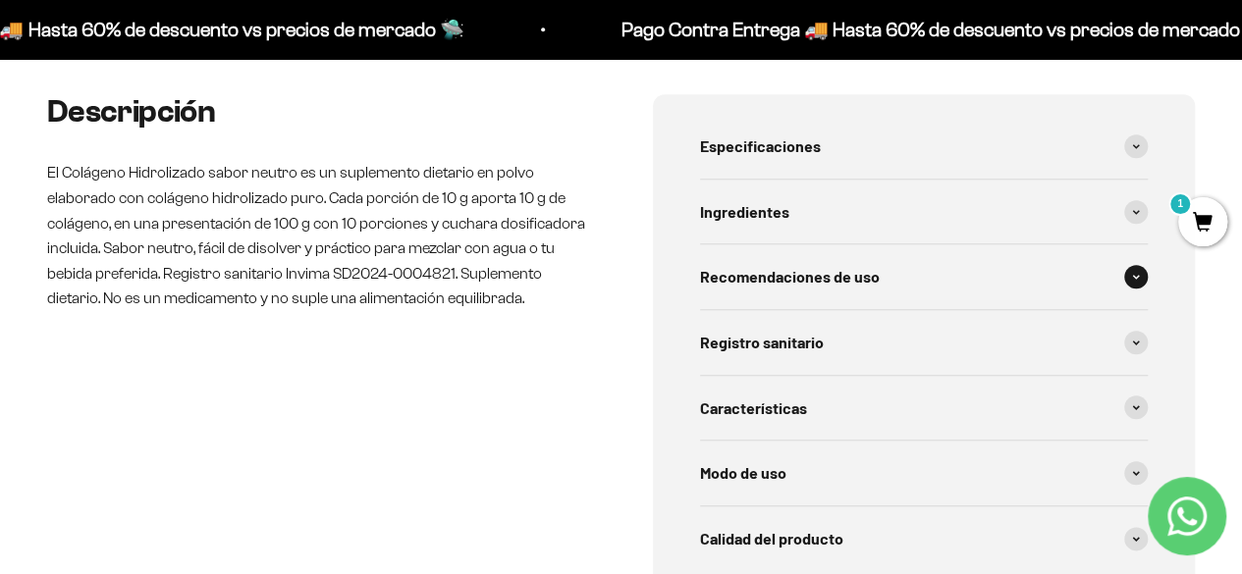
click at [1132, 270] on span at bounding box center [1136, 277] width 24 height 24
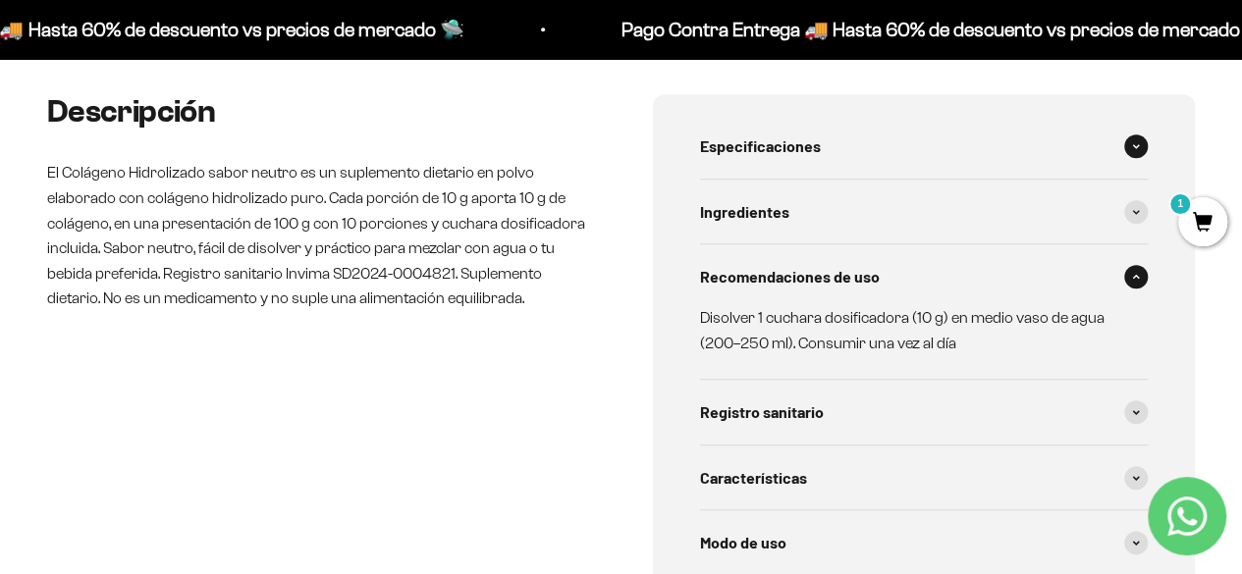
click at [1145, 136] on div "Especificaciones" at bounding box center [924, 146] width 449 height 65
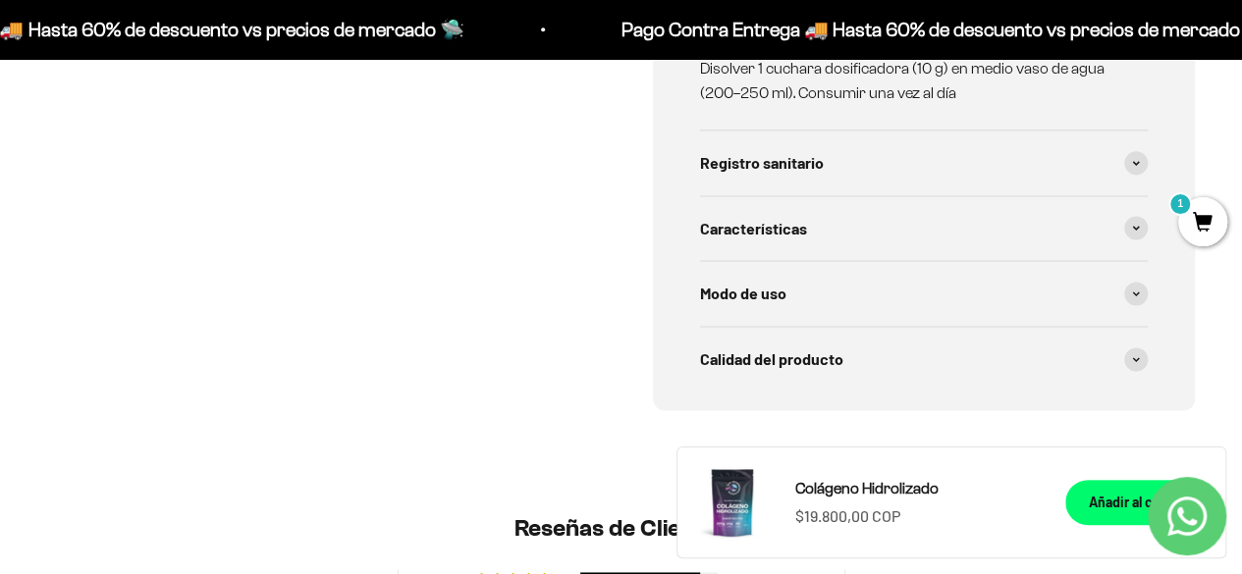
scroll to position [1231, 0]
click at [1112, 297] on div "Modo de uso" at bounding box center [924, 291] width 449 height 65
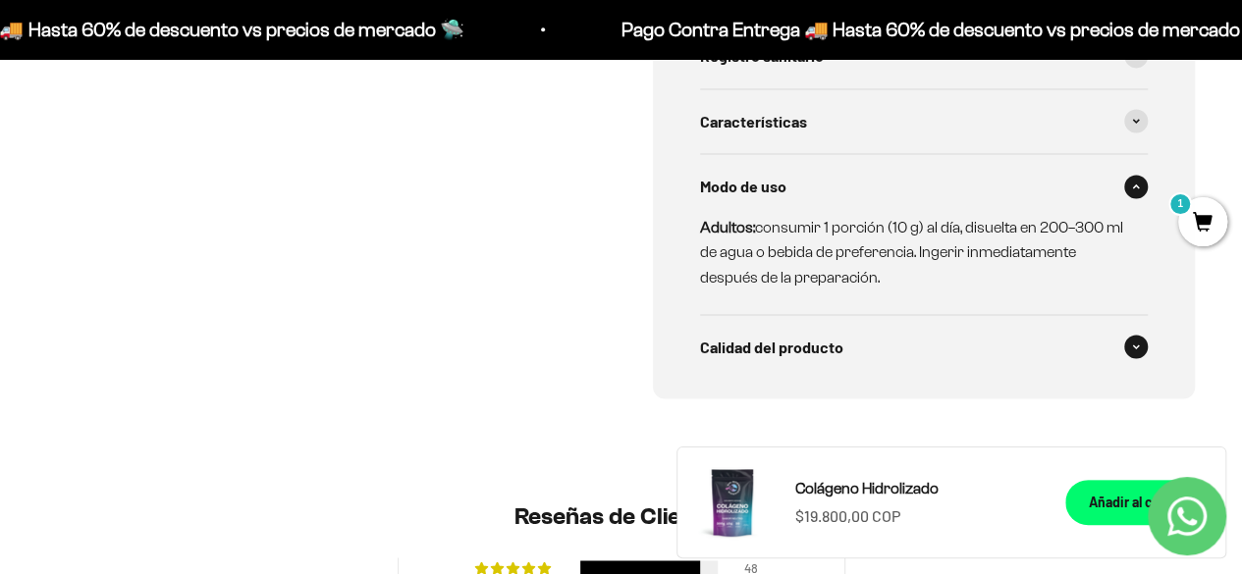
scroll to position [1337, 0]
click at [1136, 354] on span at bounding box center [1136, 346] width 24 height 24
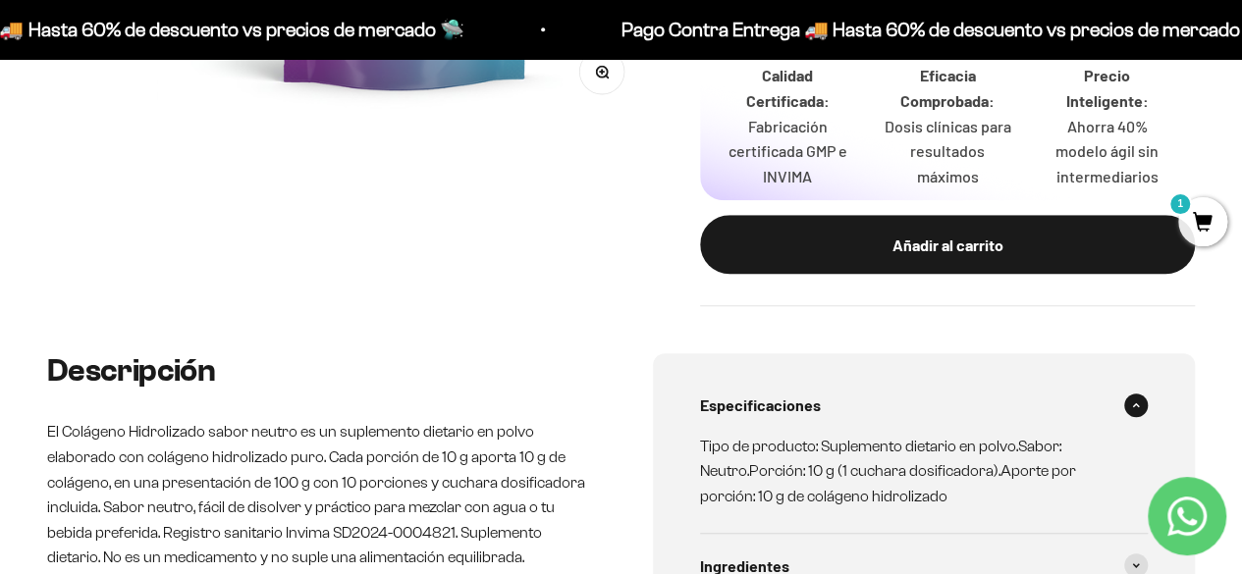
scroll to position [299, 0]
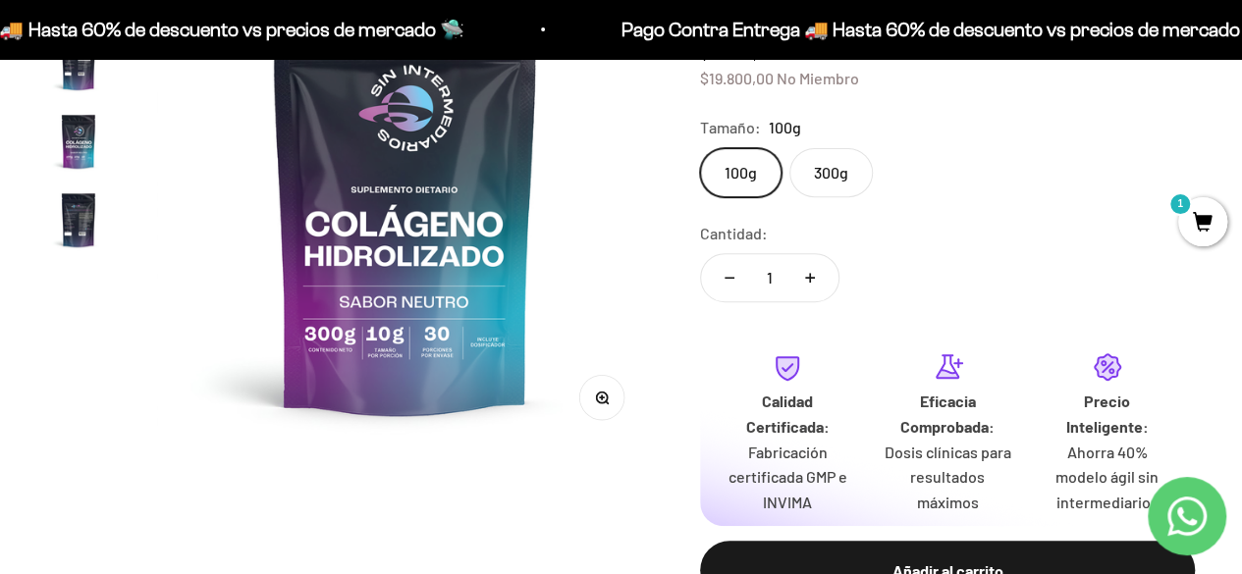
click at [835, 164] on label "300g" at bounding box center [830, 172] width 83 height 49
click at [700, 148] on input "300g" at bounding box center [699, 147] width 1 height 1
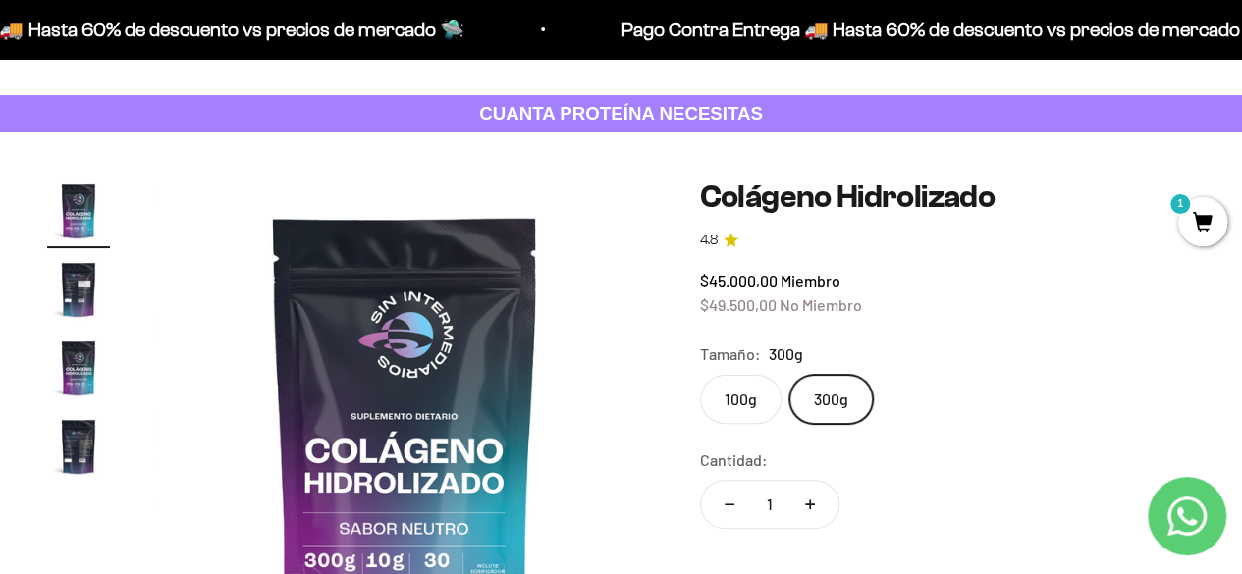
scroll to position [74, 0]
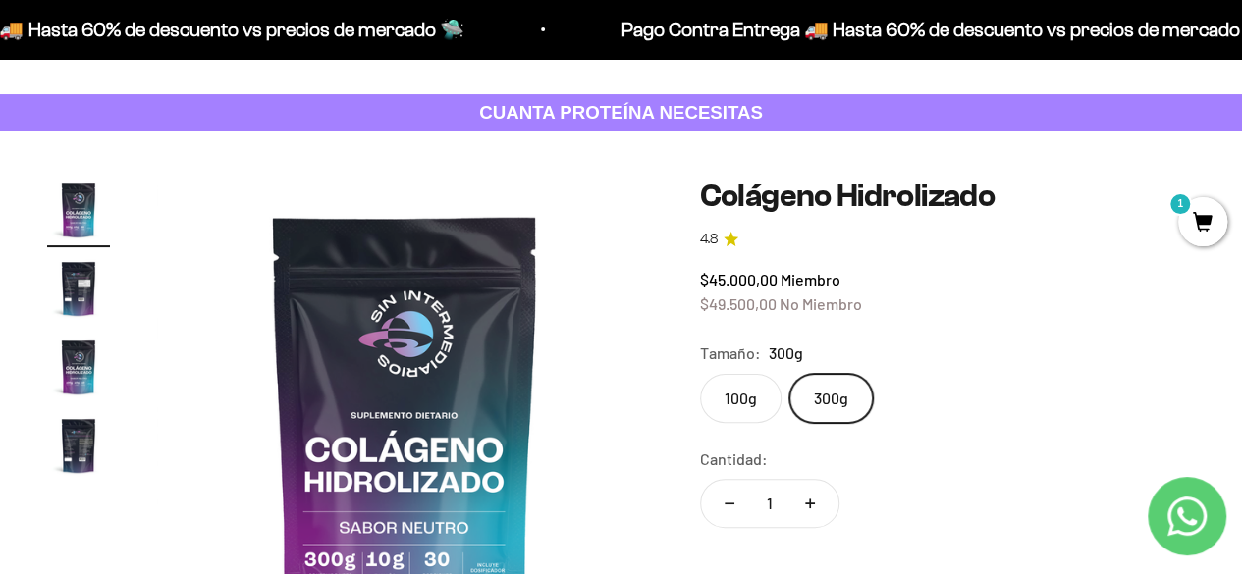
click at [65, 295] on img "Ir al artículo 2" at bounding box center [78, 288] width 63 height 63
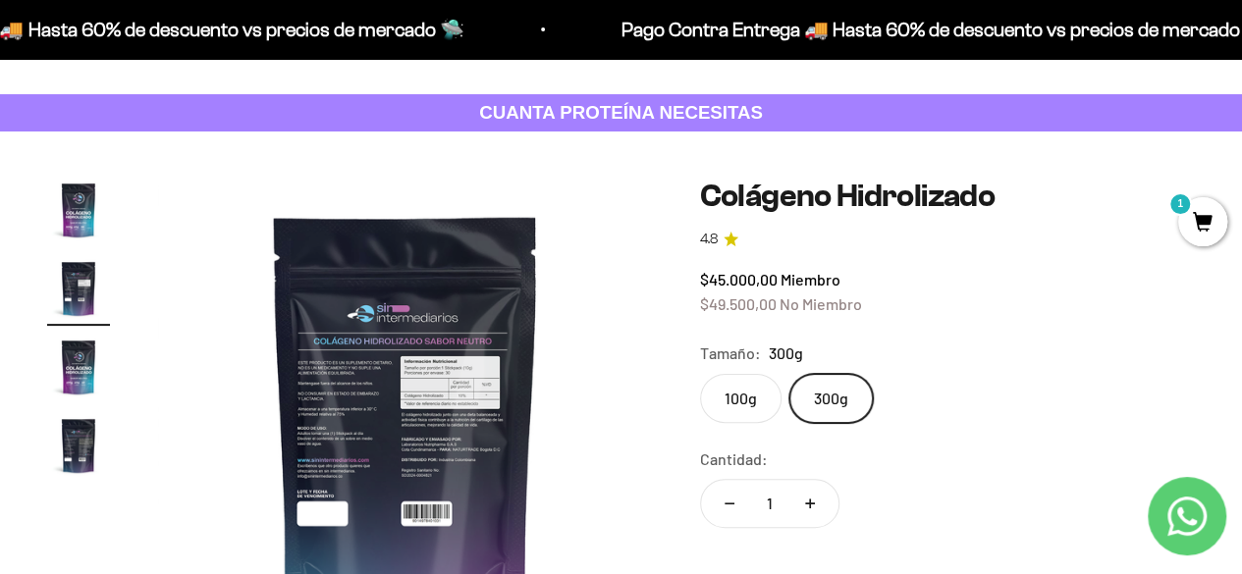
click at [73, 345] on img "Ir al artículo 3" at bounding box center [78, 367] width 63 height 63
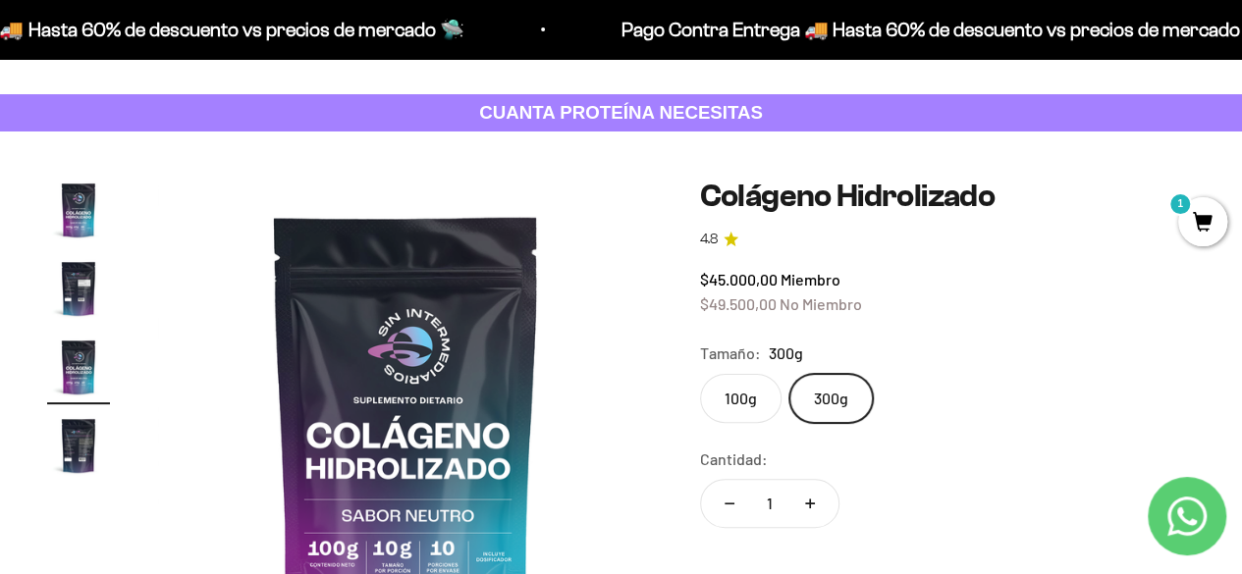
click at [83, 443] on img "Ir al artículo 4" at bounding box center [78, 445] width 63 height 63
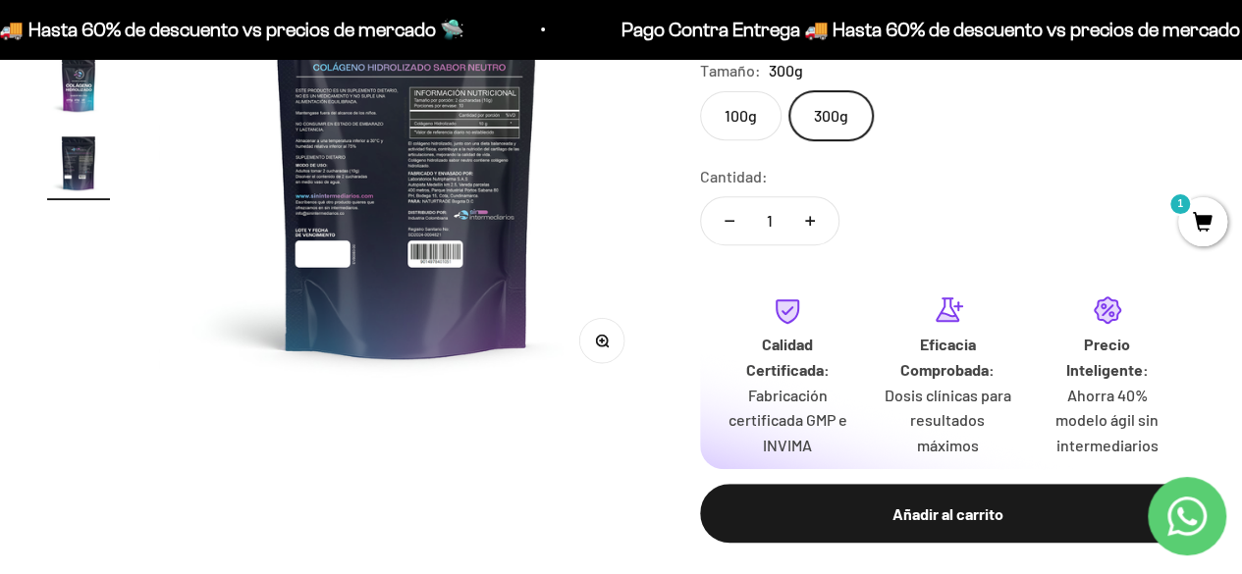
scroll to position [0, 0]
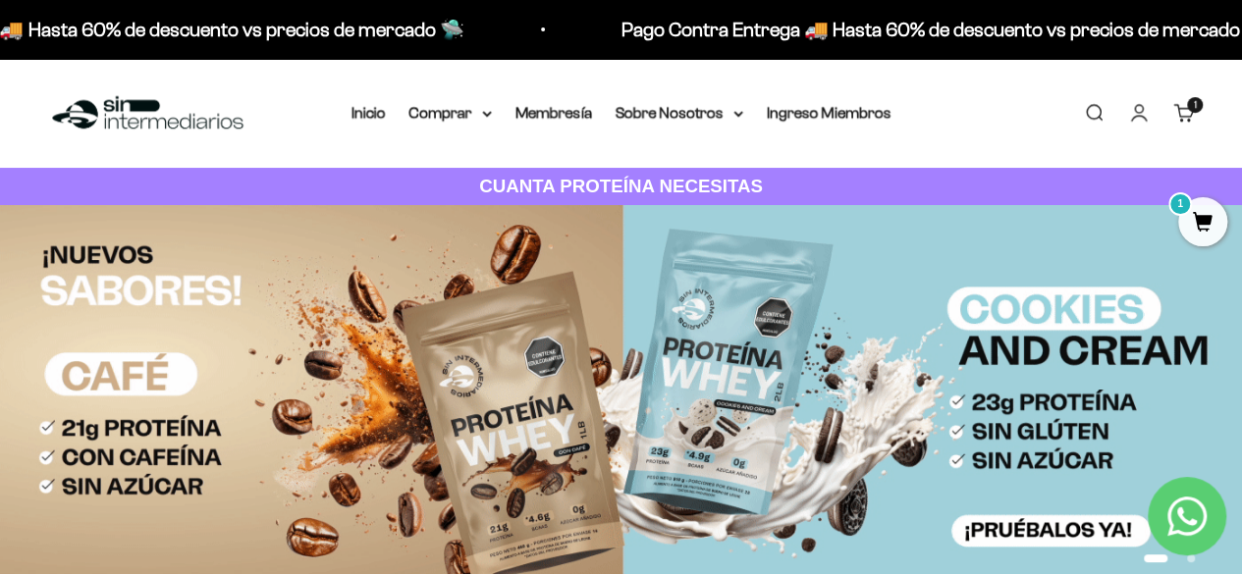
click at [365, 123] on li "Inicio" at bounding box center [368, 113] width 34 height 26
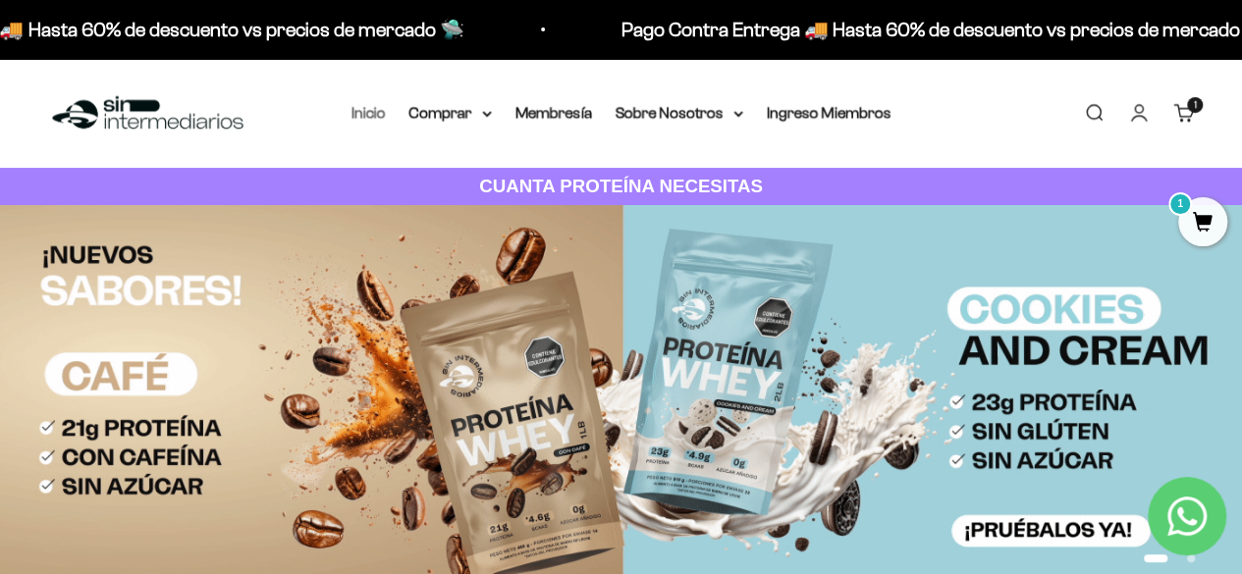
click at [365, 109] on link "Inicio" at bounding box center [368, 112] width 34 height 17
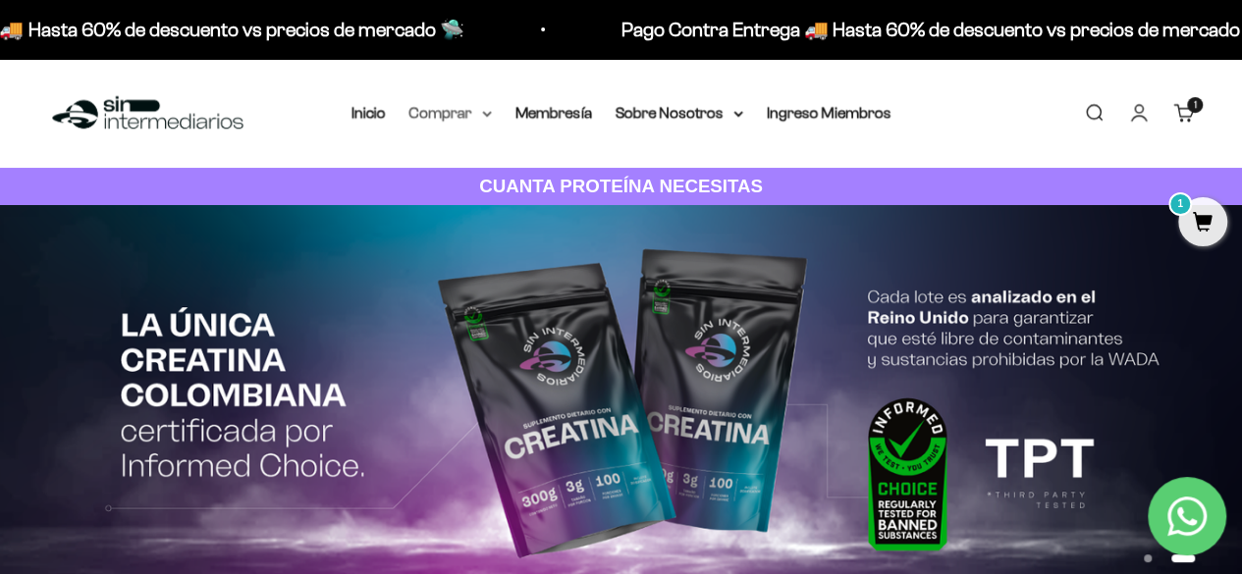
click at [444, 117] on summary "Comprar" at bounding box center [450, 113] width 82 height 26
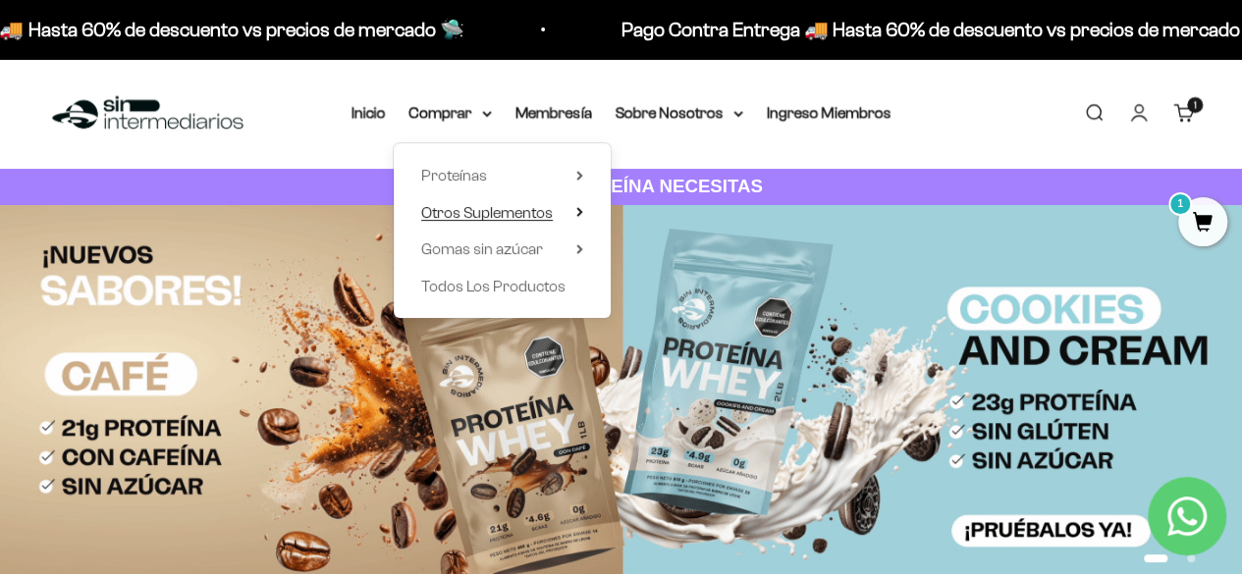
click at [475, 220] on span "Otros Suplementos" at bounding box center [487, 212] width 132 height 17
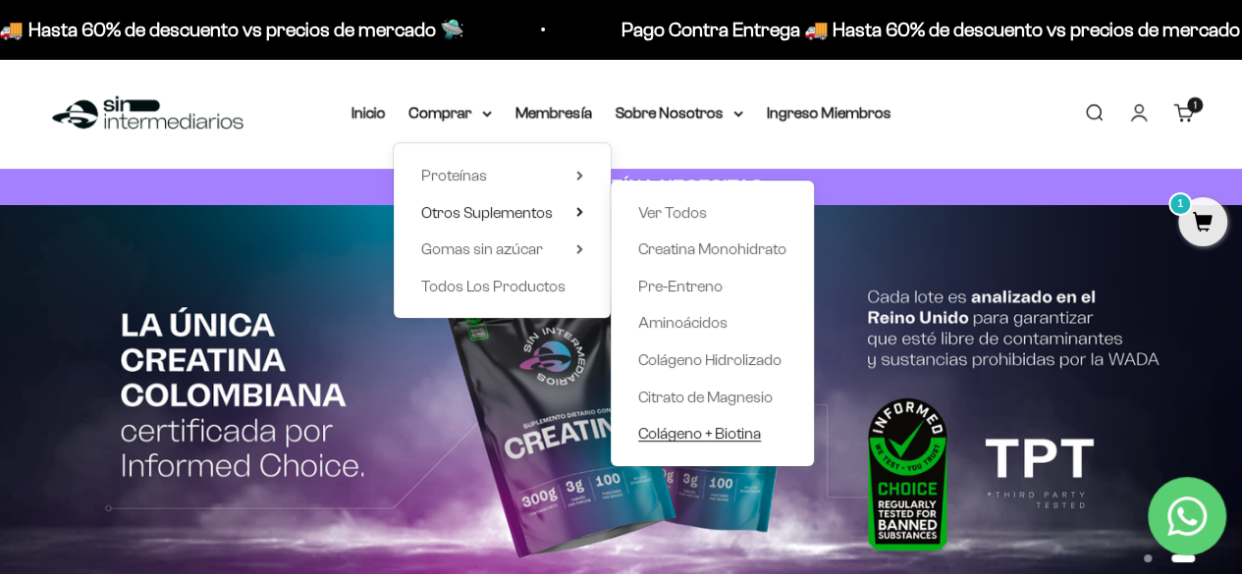
click at [674, 435] on span "Colágeno + Biotina" at bounding box center [699, 433] width 123 height 17
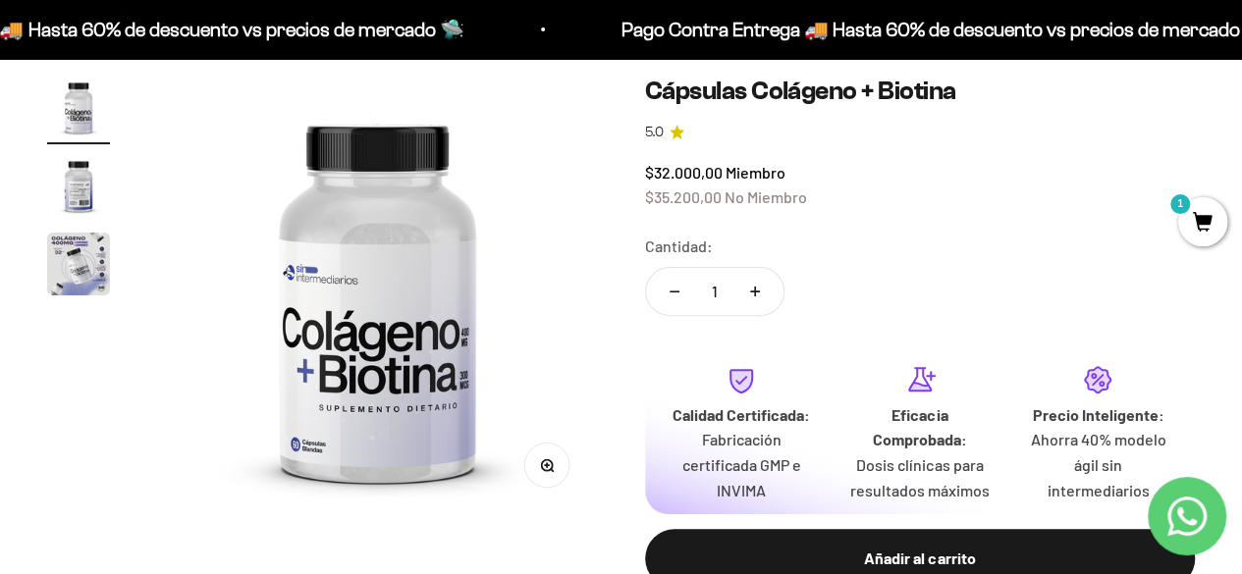
scroll to position [176, 0]
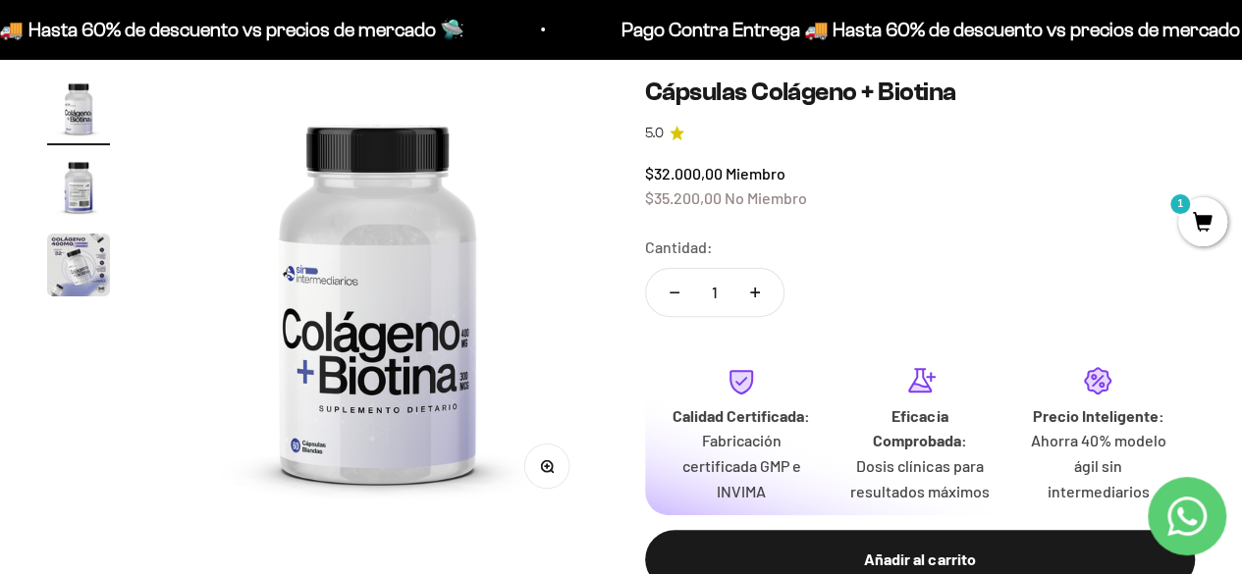
click at [85, 193] on img "Ir al artículo 2" at bounding box center [78, 186] width 63 height 63
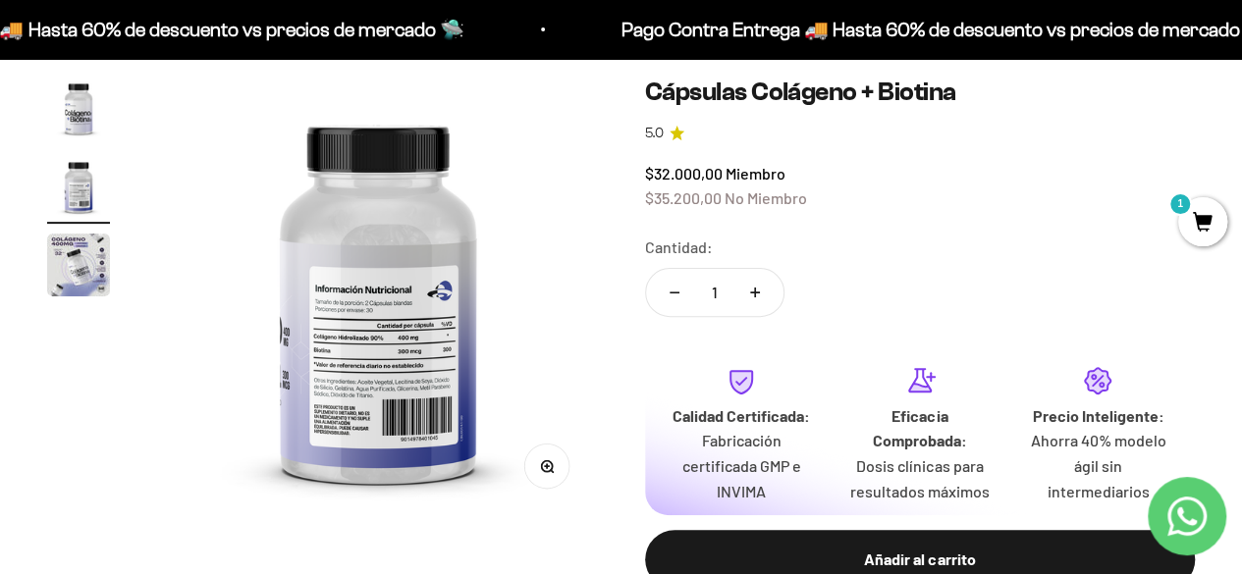
click at [75, 253] on img "Ir al artículo 3" at bounding box center [78, 265] width 63 height 63
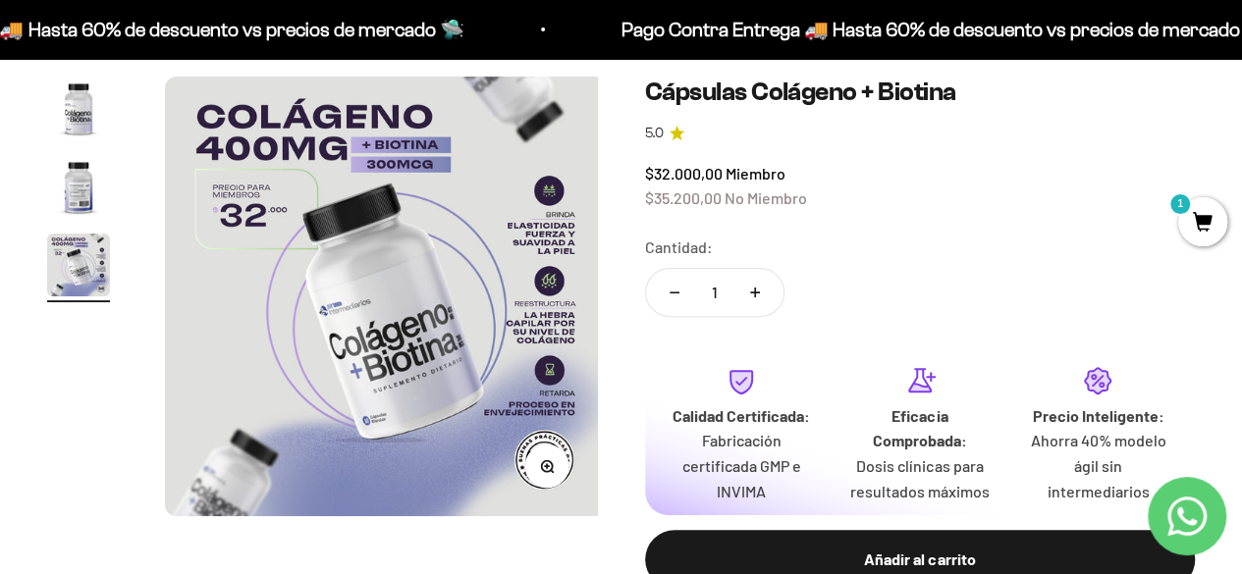
scroll to position [0, 903]
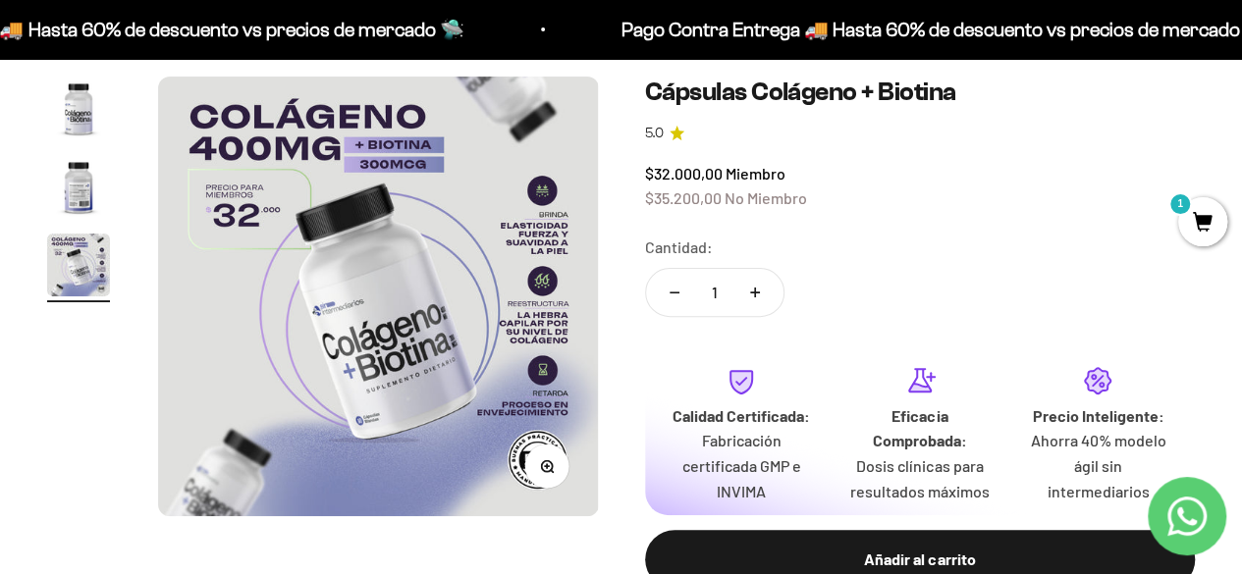
click at [65, 186] on img "Ir al artículo 2" at bounding box center [78, 186] width 63 height 63
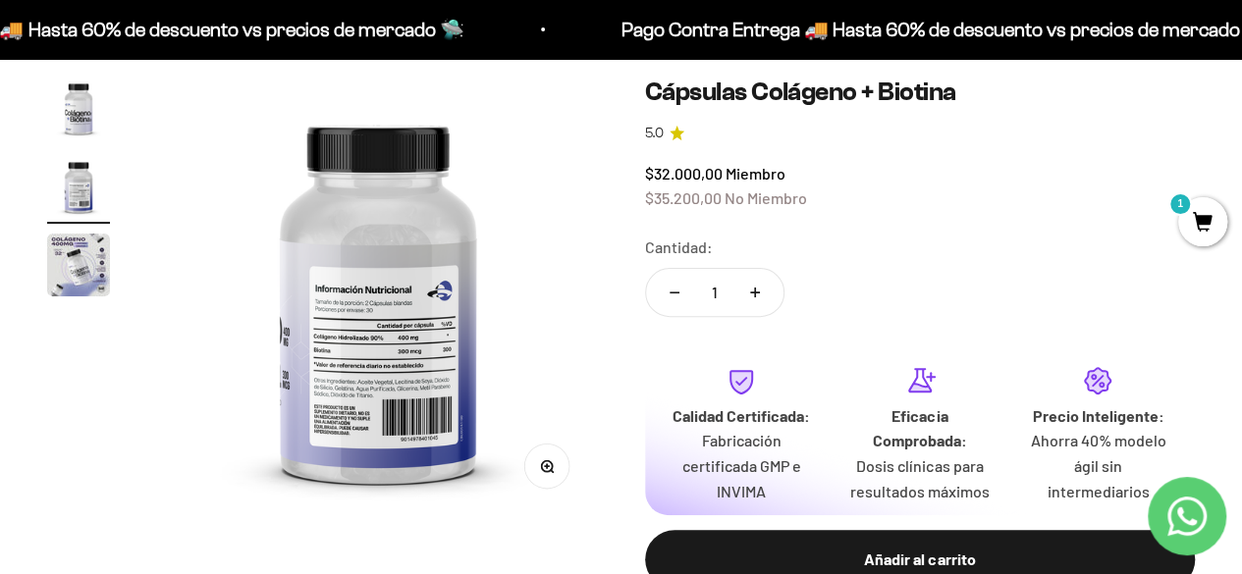
click at [88, 252] on img "Ir al artículo 3" at bounding box center [78, 265] width 63 height 63
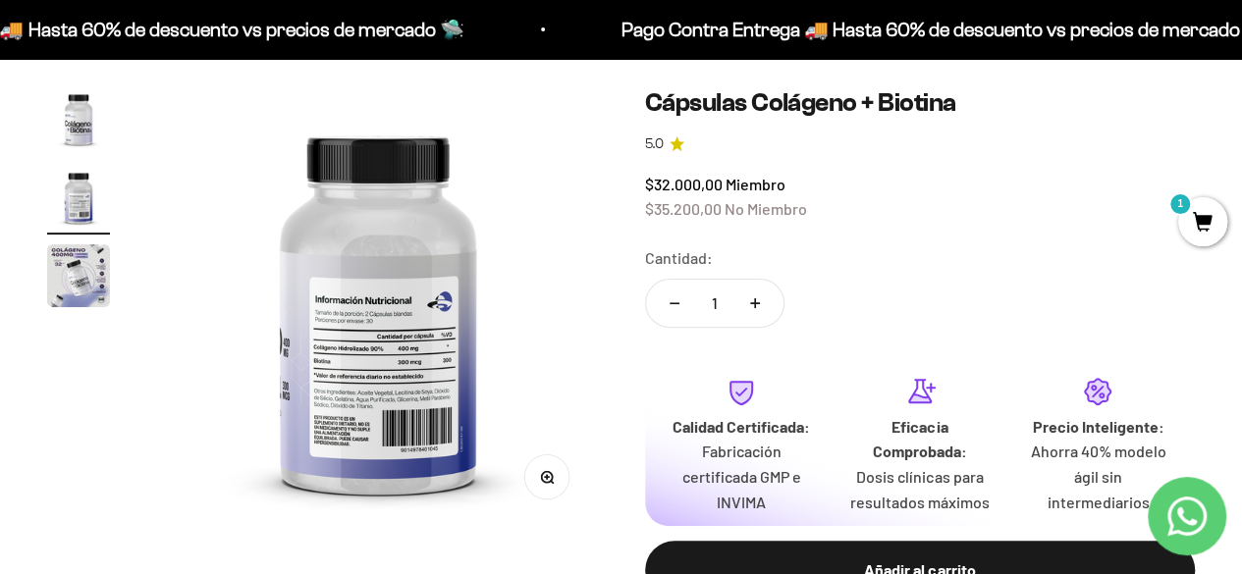
scroll to position [175, 0]
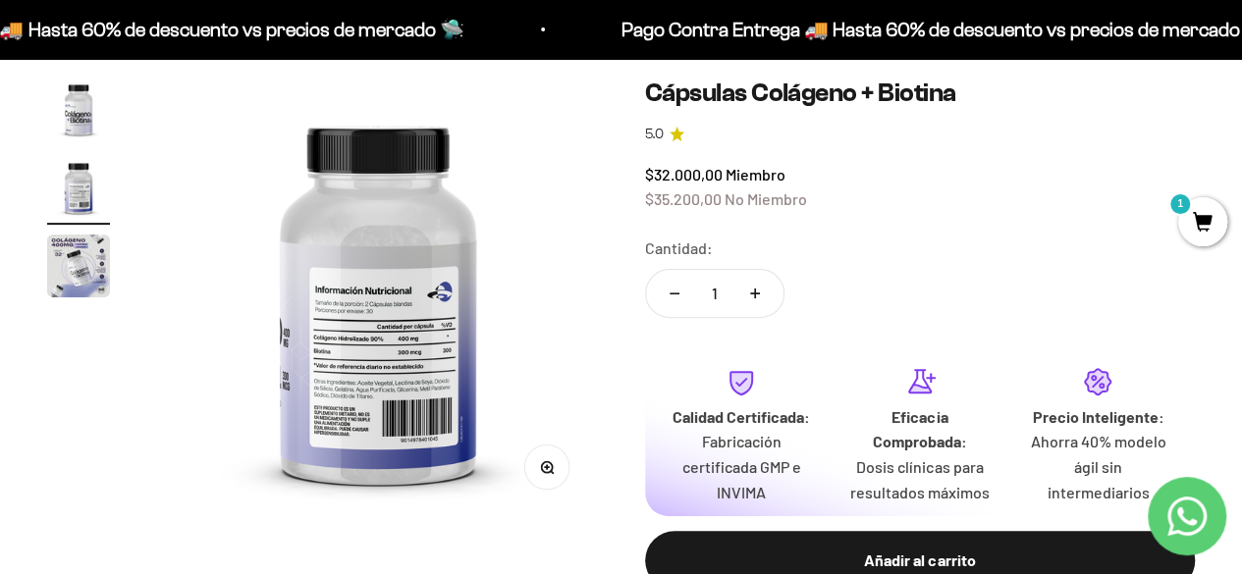
click at [757, 289] on icon "Aumentar cantidad" at bounding box center [755, 294] width 10 height 10
click at [662, 294] on button "Reducir cantidad" at bounding box center [674, 293] width 57 height 47
type input "1"
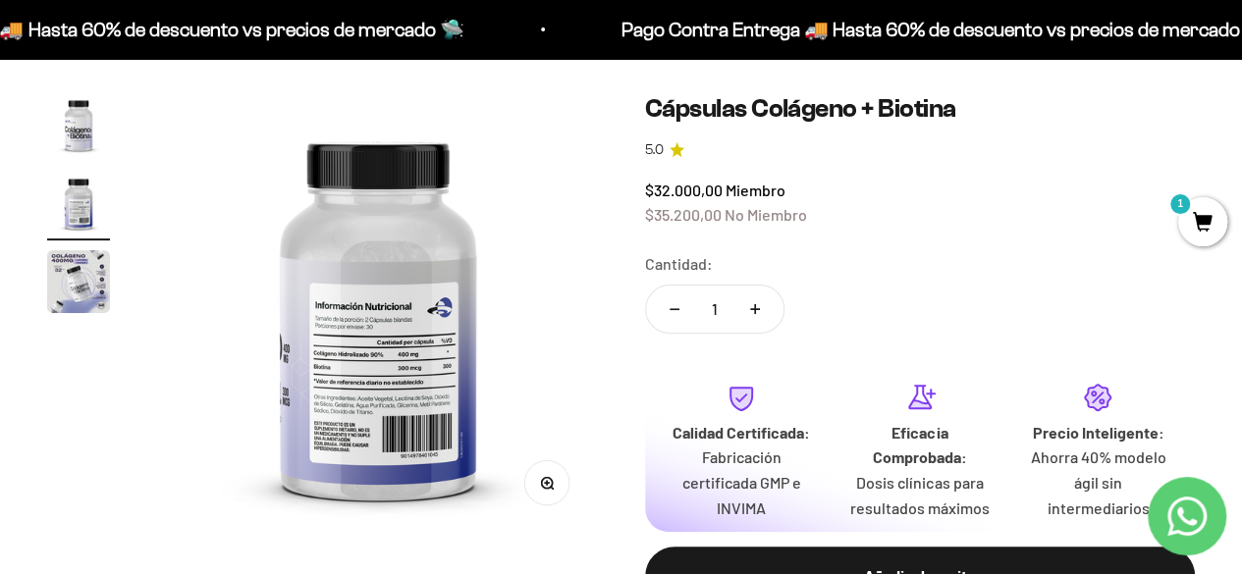
scroll to position [158, 0]
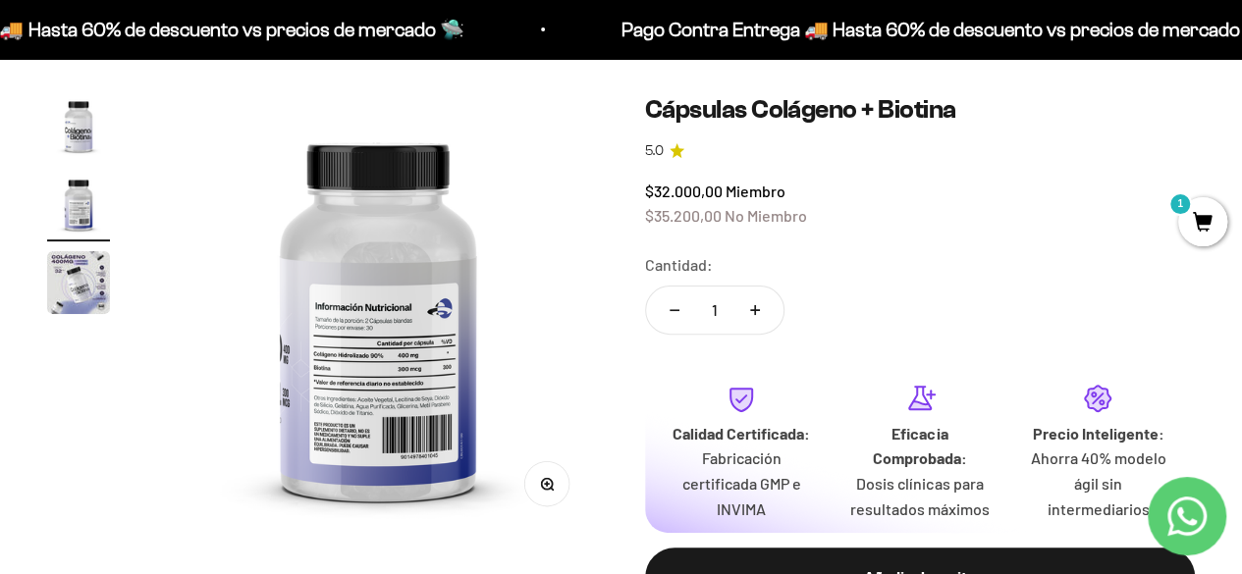
click at [55, 201] on img "Ir al artículo 2" at bounding box center [78, 204] width 63 height 63
click at [77, 129] on img "Ir al artículo 1" at bounding box center [78, 125] width 63 height 63
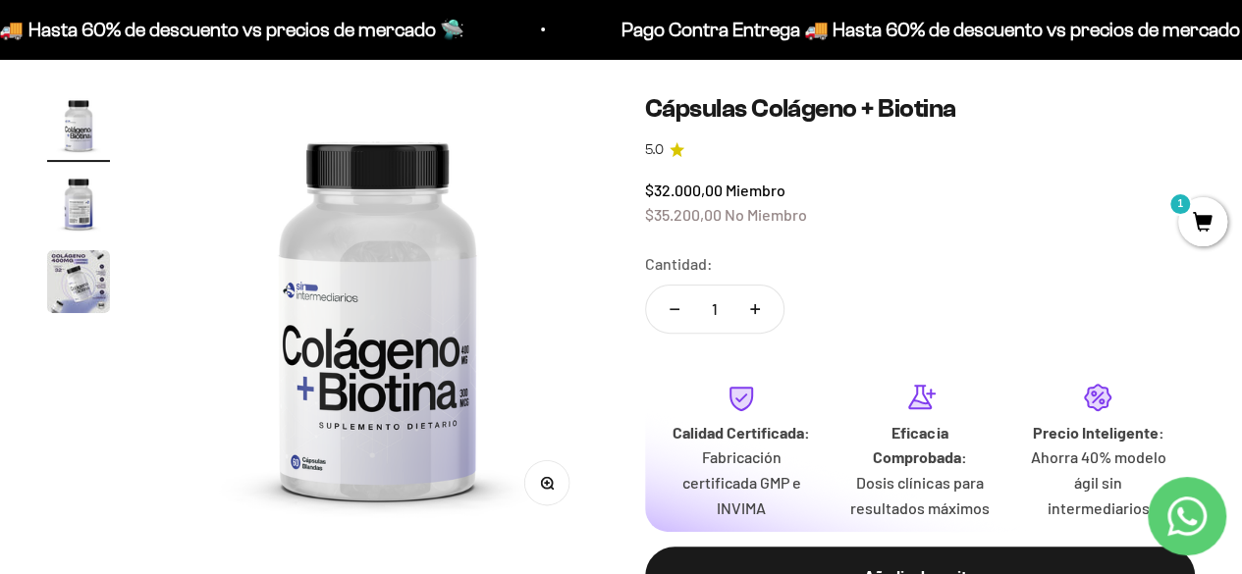
scroll to position [164, 0]
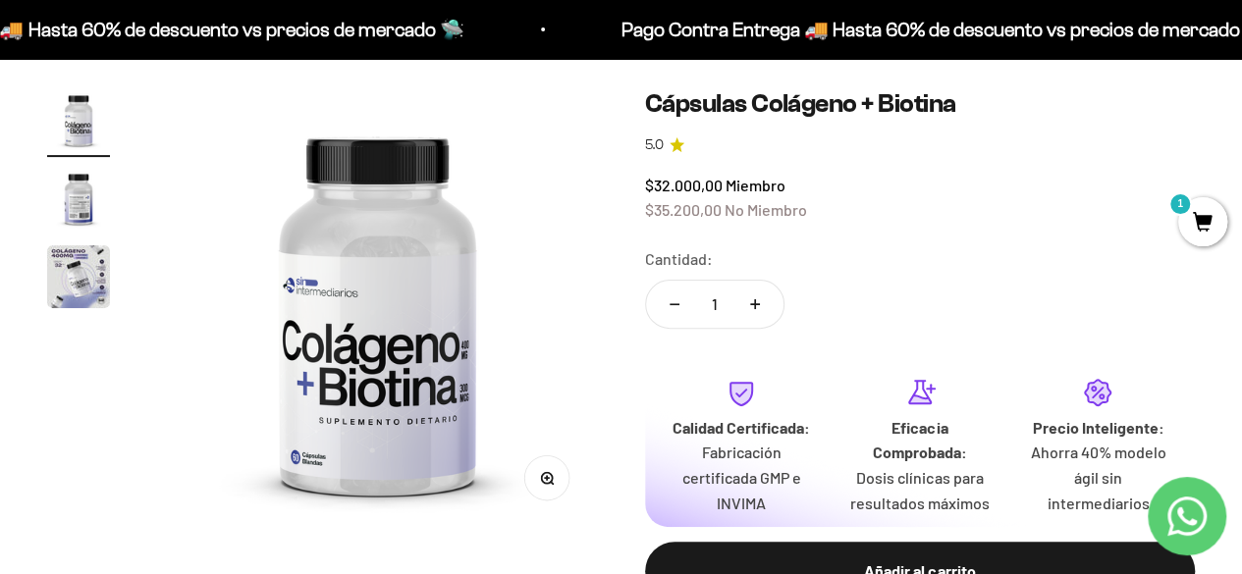
click at [86, 297] on img "Ir al artículo 3" at bounding box center [78, 276] width 63 height 63
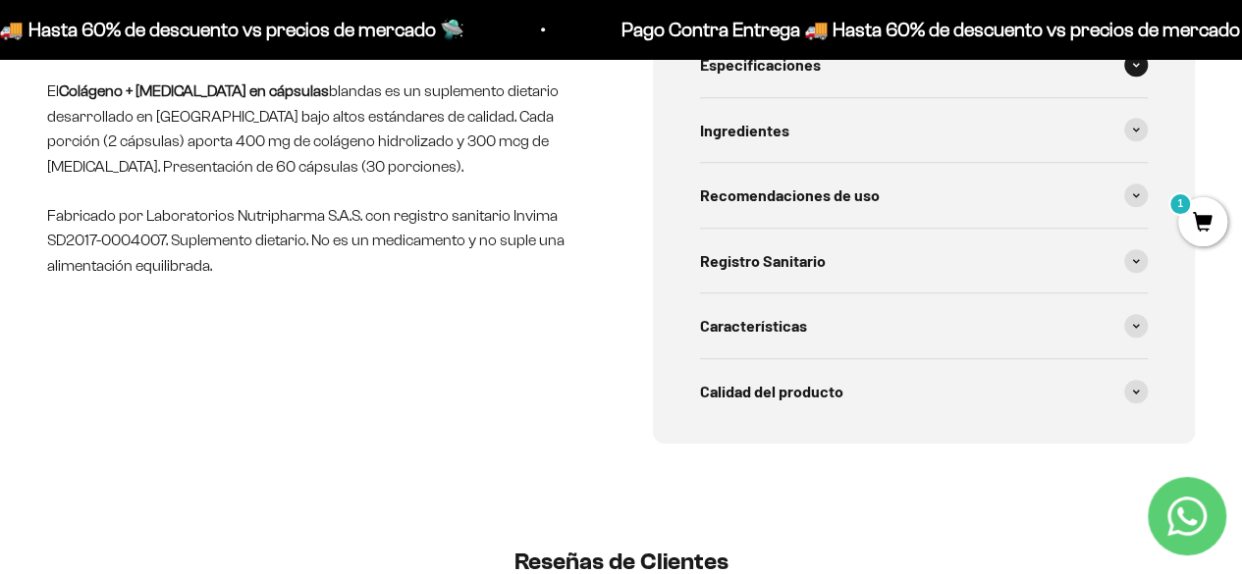
scroll to position [741, 0]
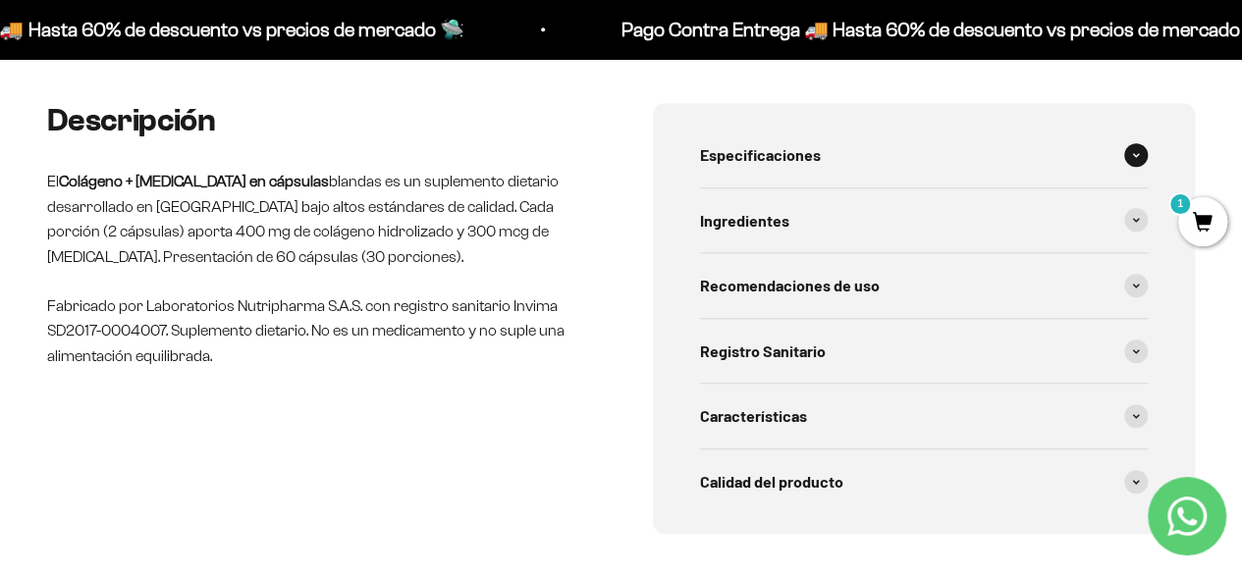
click at [930, 146] on div "Especificaciones" at bounding box center [924, 155] width 449 height 65
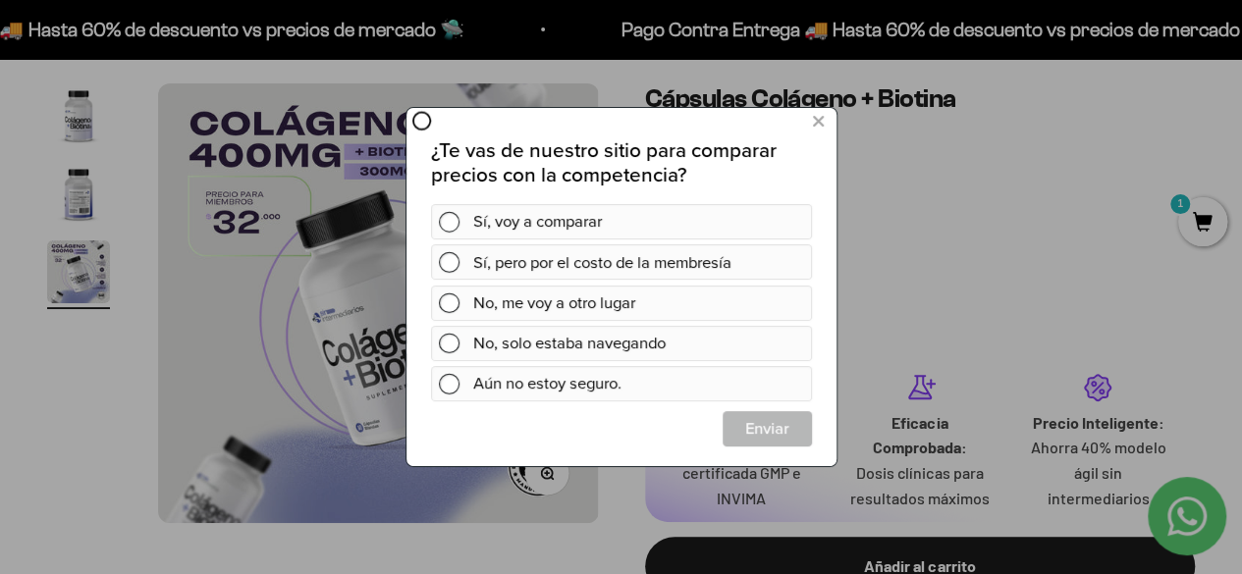
scroll to position [0, 0]
click at [543, 386] on div "Aún no estoy seguro." at bounding box center [637, 383] width 331 height 35
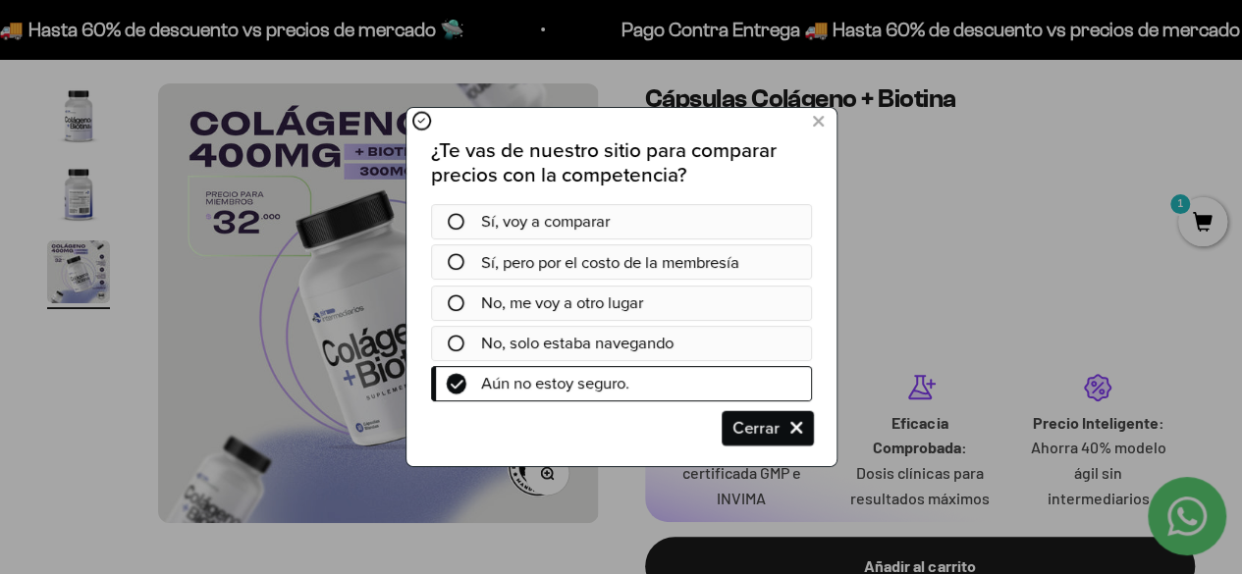
click at [786, 428] on span "Cerrar" at bounding box center [765, 428] width 87 height 35
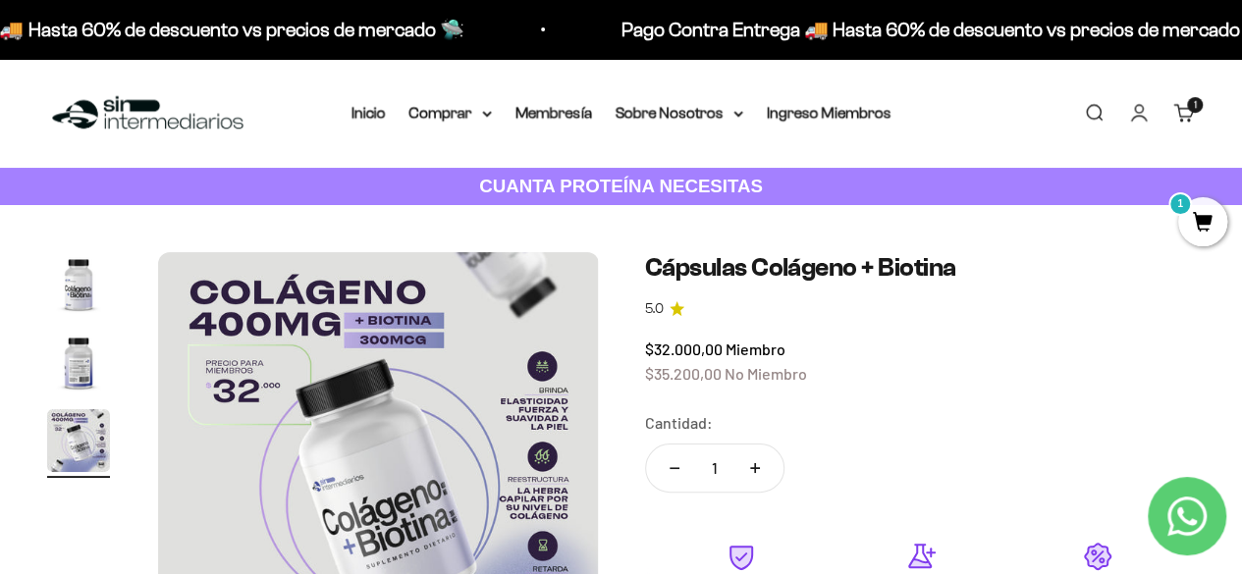
click at [1185, 123] on link "Carrito 1 artículo 1" at bounding box center [1184, 113] width 22 height 22
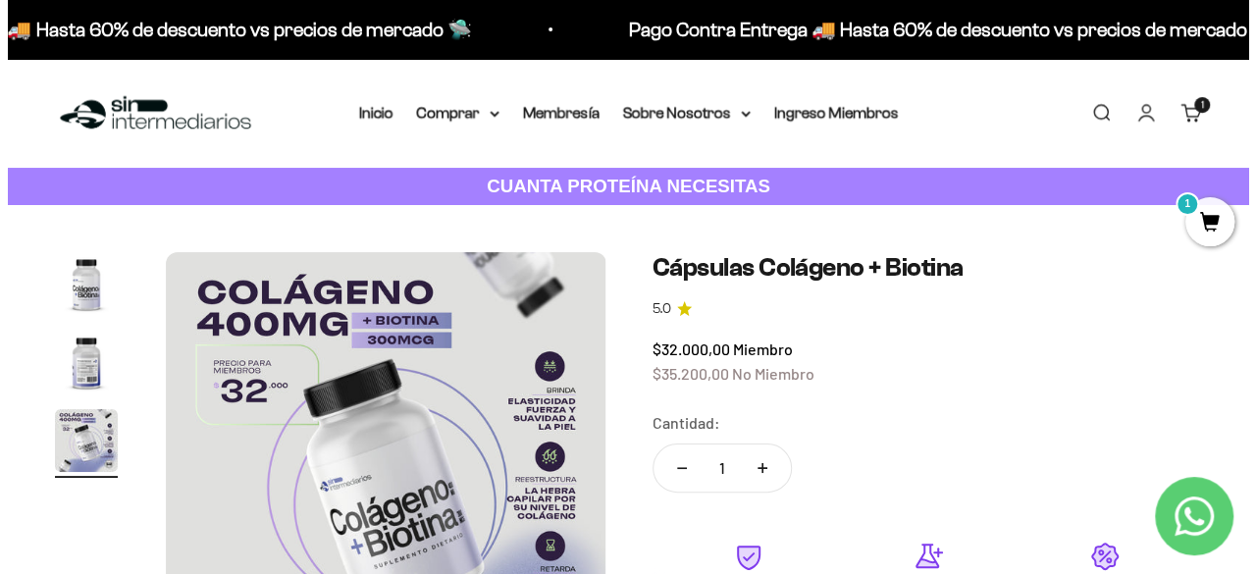
scroll to position [0, 919]
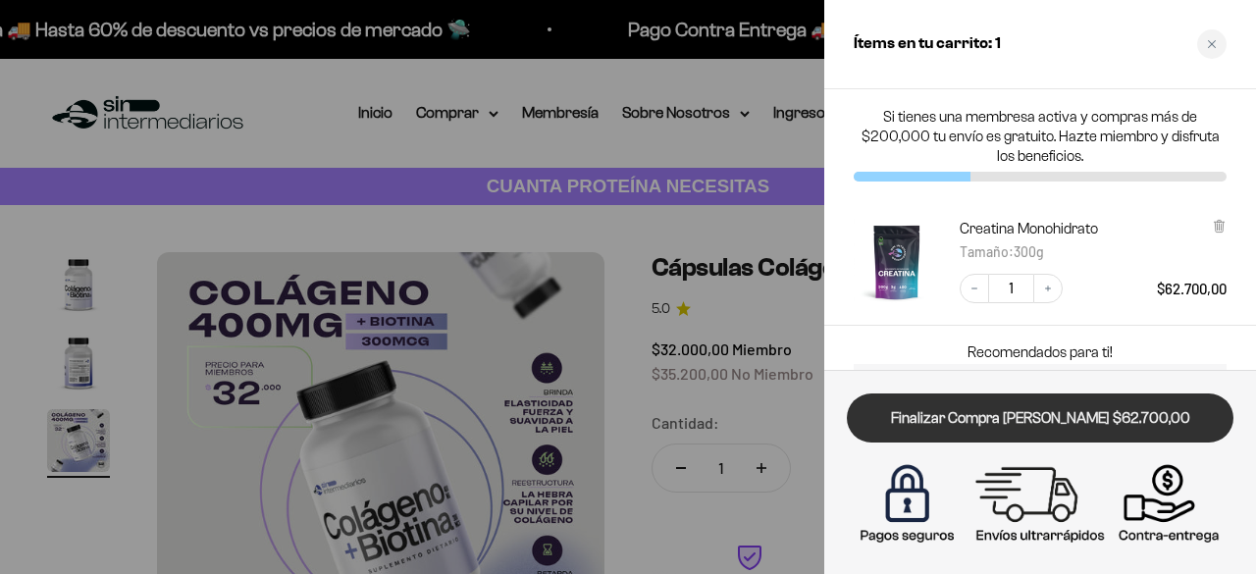
click at [984, 403] on link "Finalizar Compra [PERSON_NAME] $62.700,00" at bounding box center [1040, 419] width 387 height 50
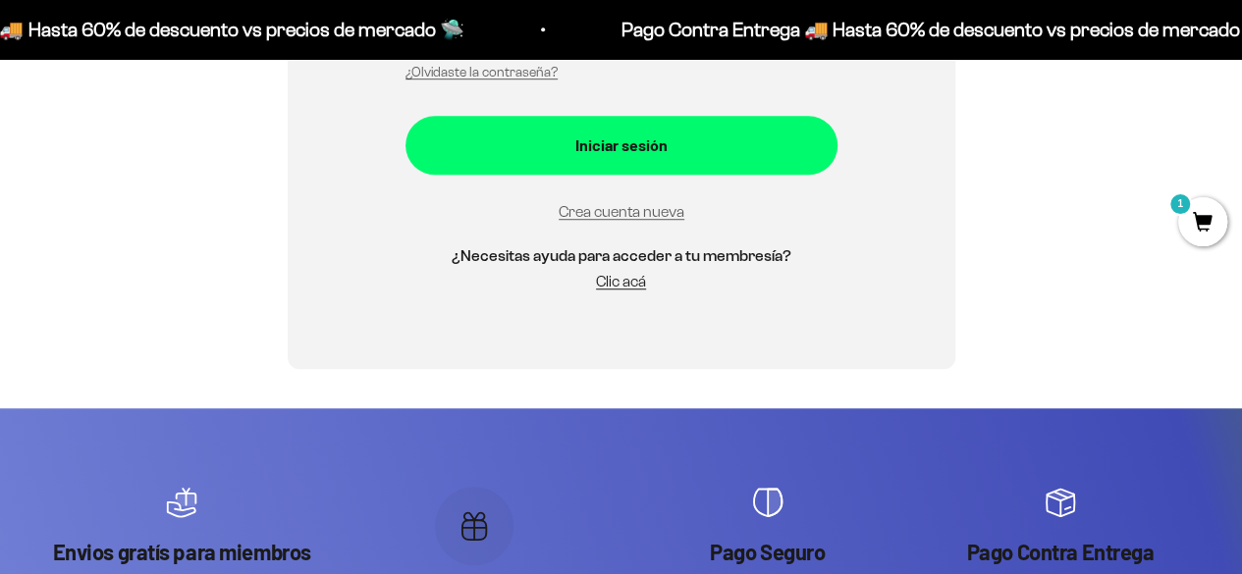
scroll to position [568, 0]
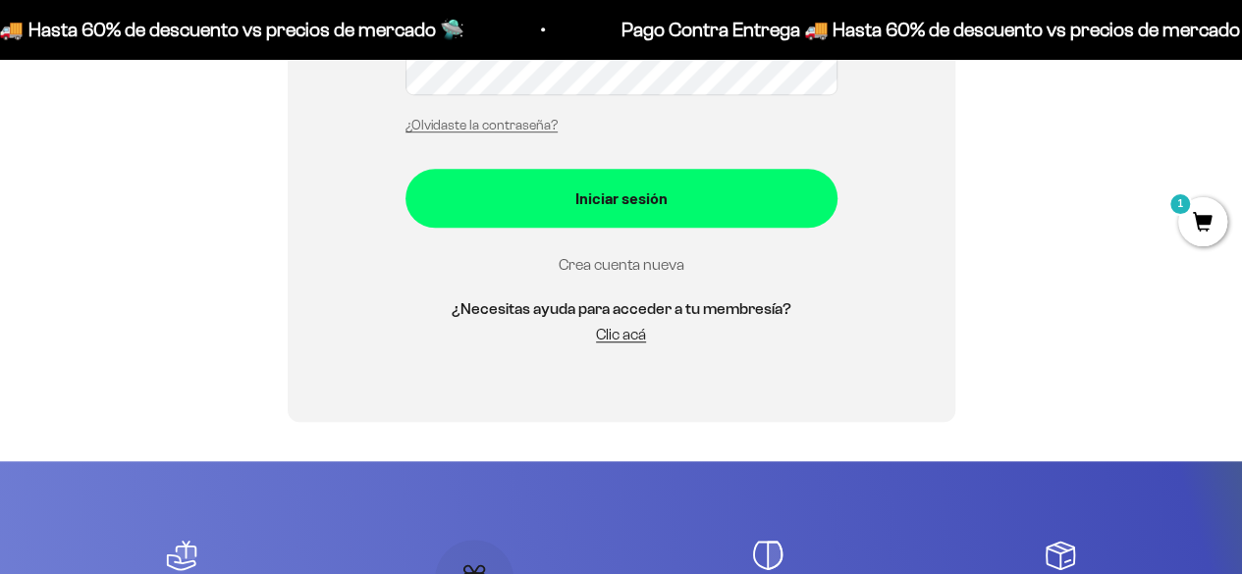
click at [591, 265] on link "Crea cuenta nueva" at bounding box center [622, 264] width 126 height 17
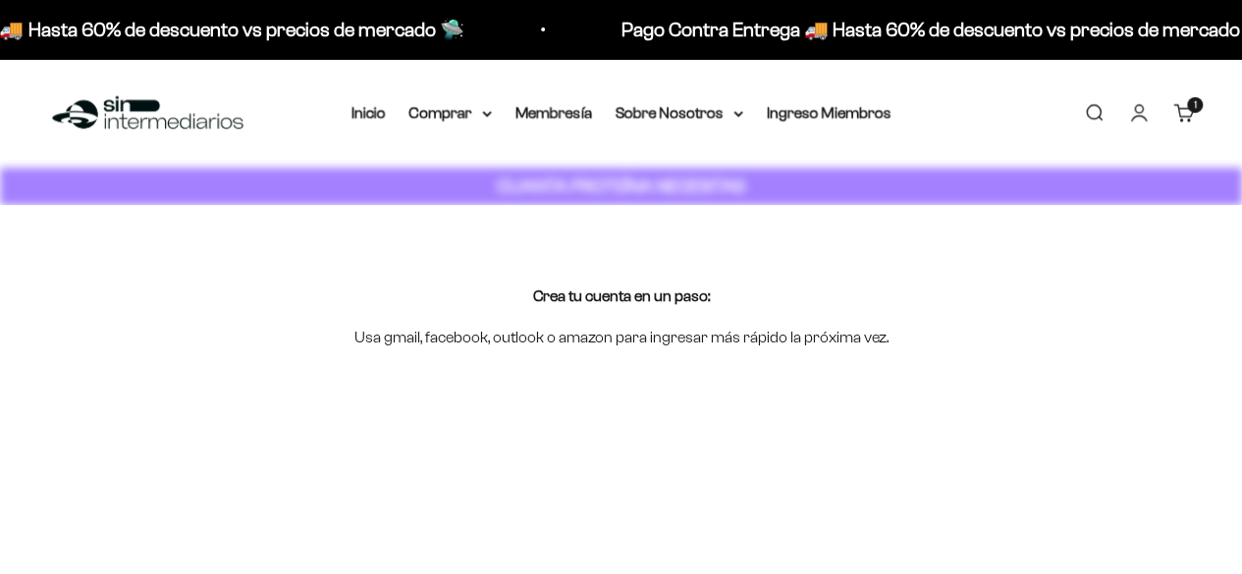
scroll to position [121, 0]
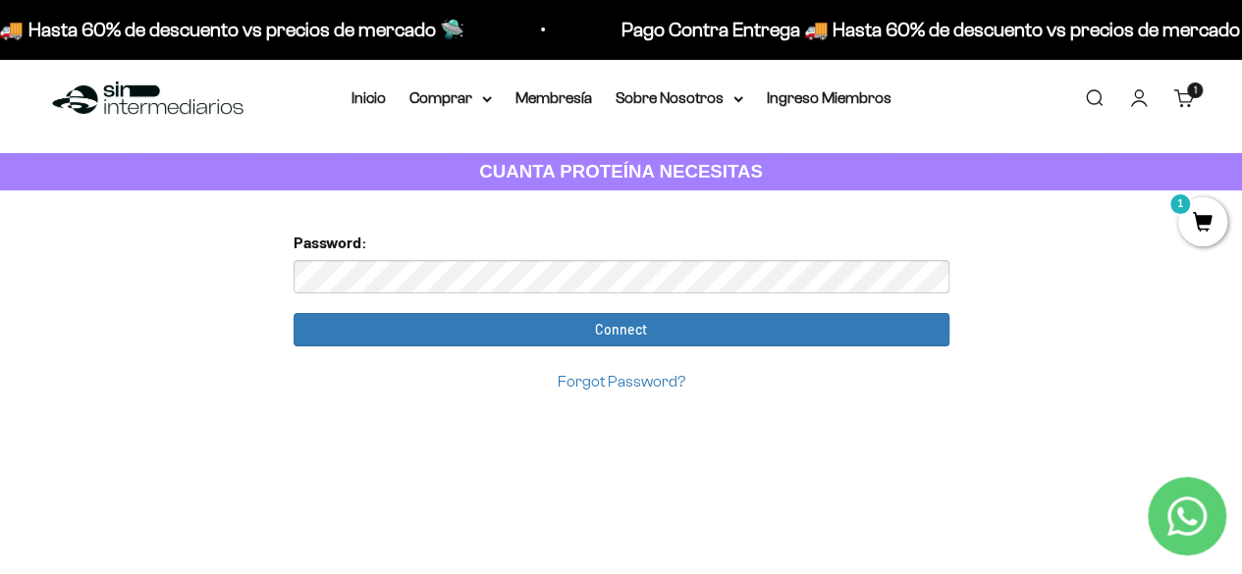
scroll to position [16, 0]
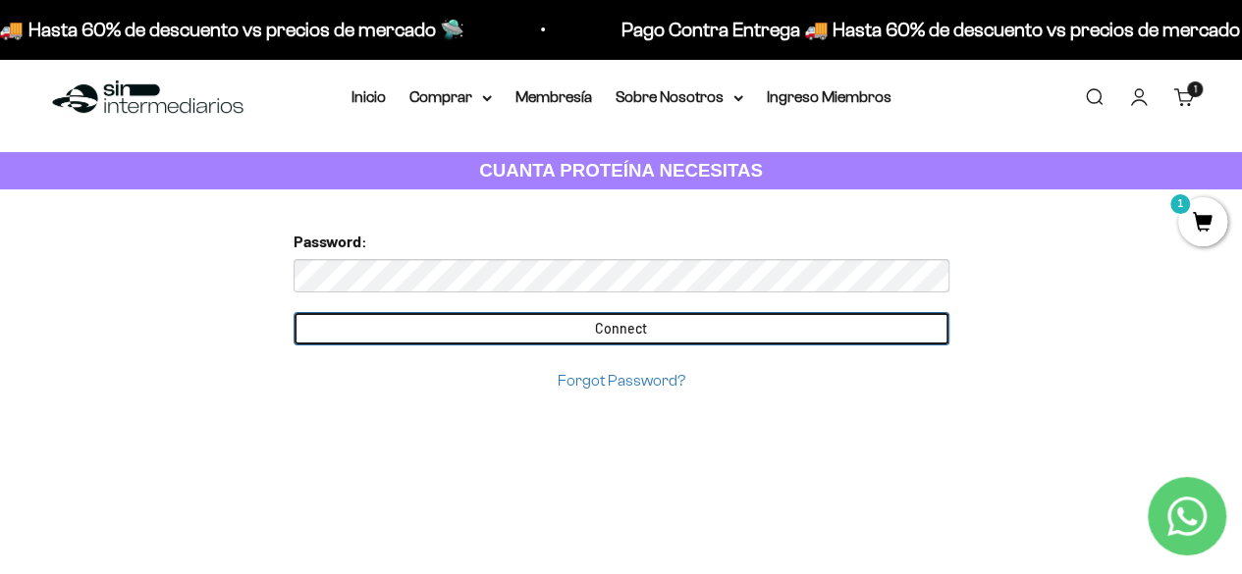
click at [599, 329] on input "Connect" at bounding box center [622, 328] width 656 height 33
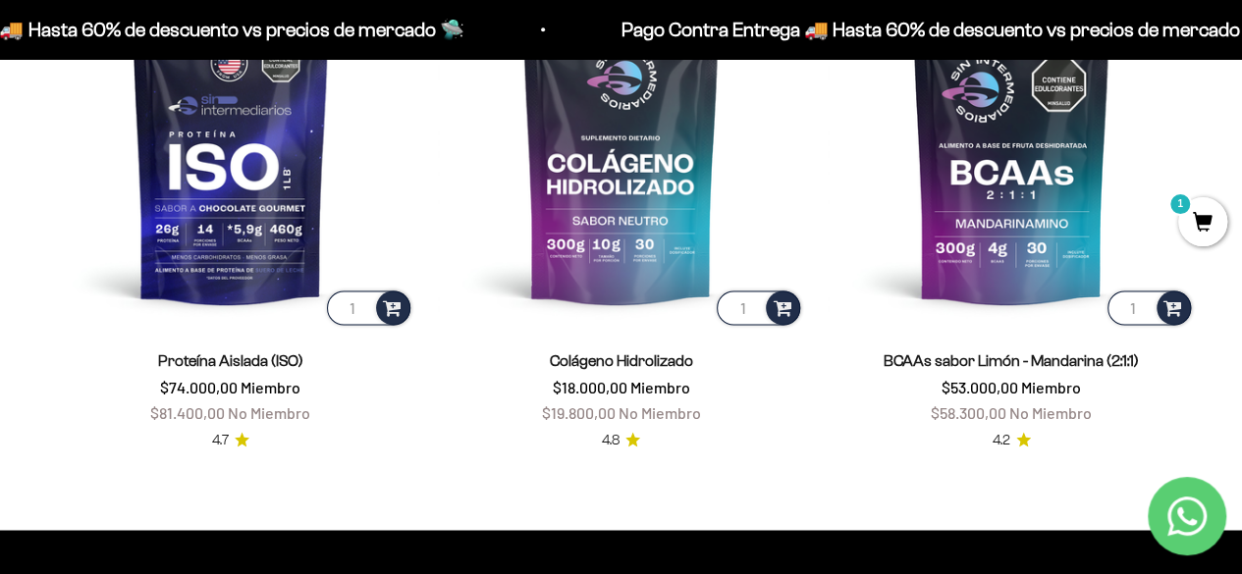
scroll to position [1345, 0]
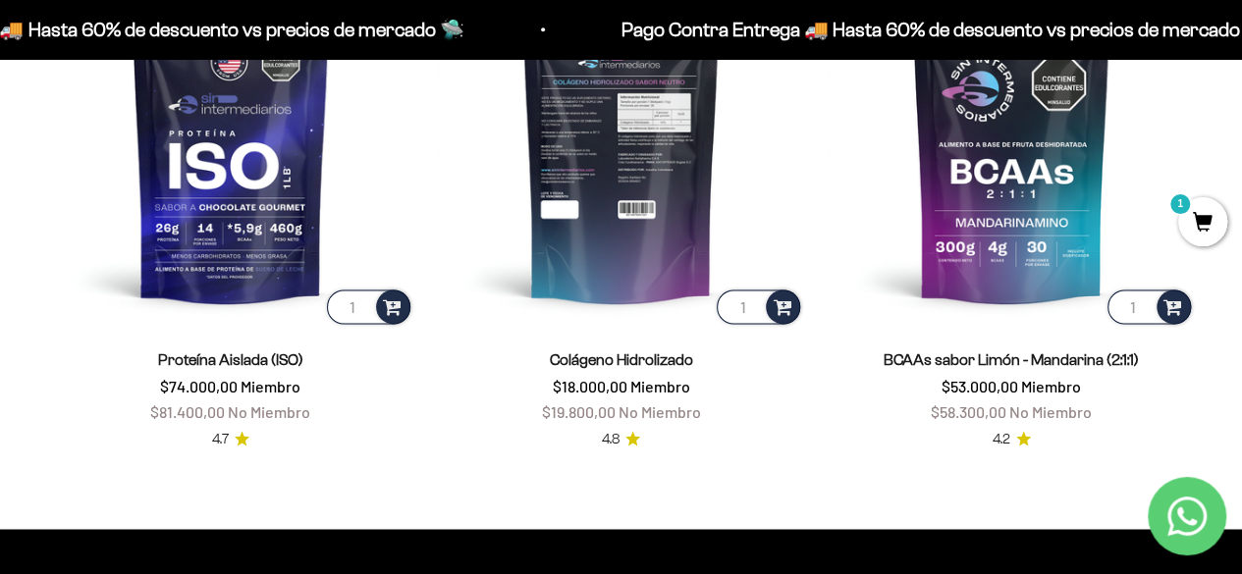
click at [608, 229] on img at bounding box center [621, 145] width 367 height 367
